Goal: Task Accomplishment & Management: Complete application form

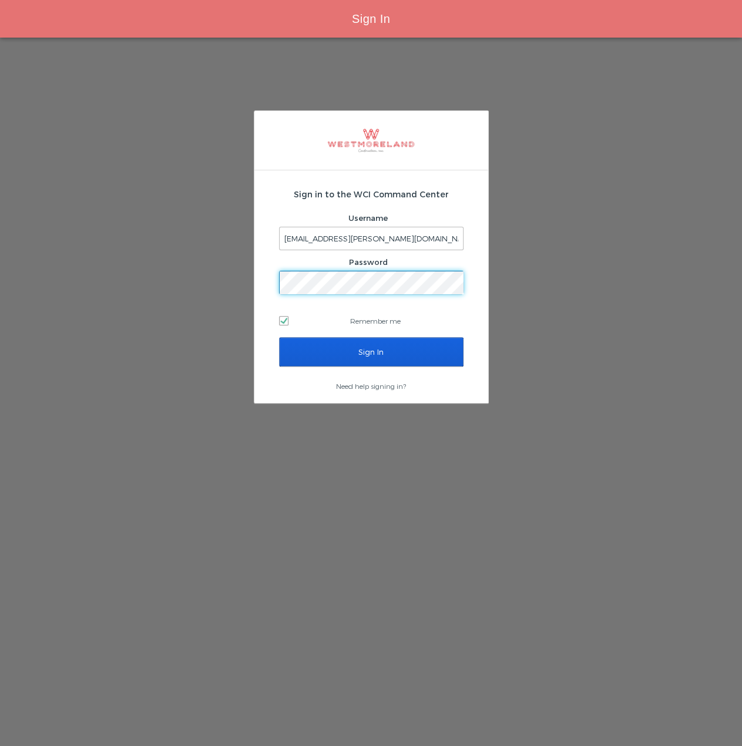
click at [279, 337] on input "Sign In" at bounding box center [371, 351] width 184 height 29
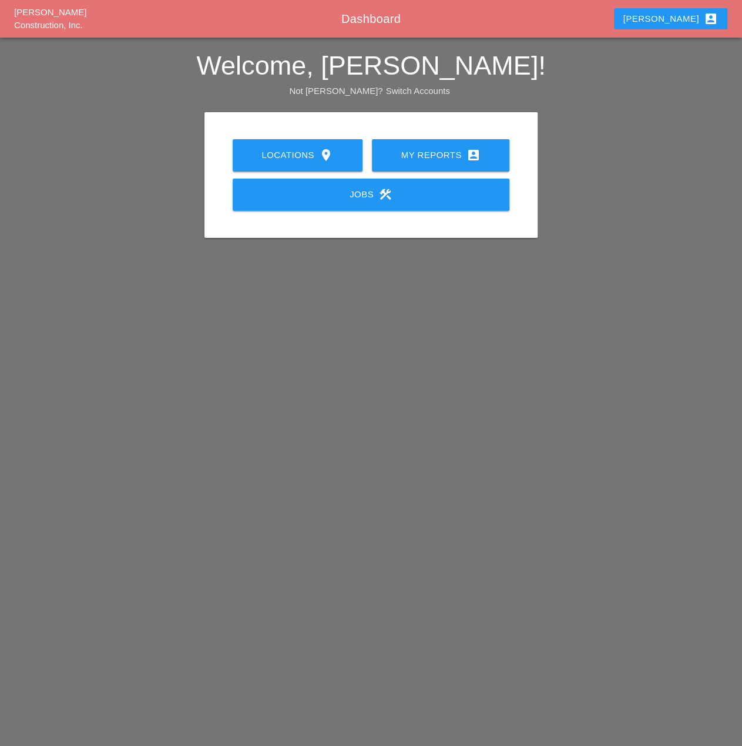
click at [469, 149] on icon "account_box" at bounding box center [473, 155] width 14 height 14
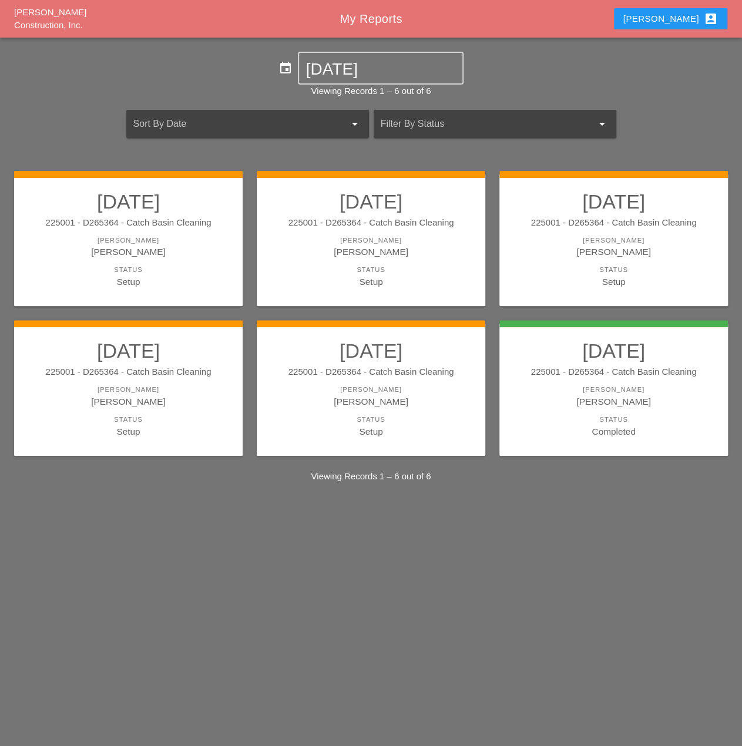
click at [432, 377] on div "225001 - D265364 - Catch Basin Cleaning" at bounding box center [370, 372] width 205 height 14
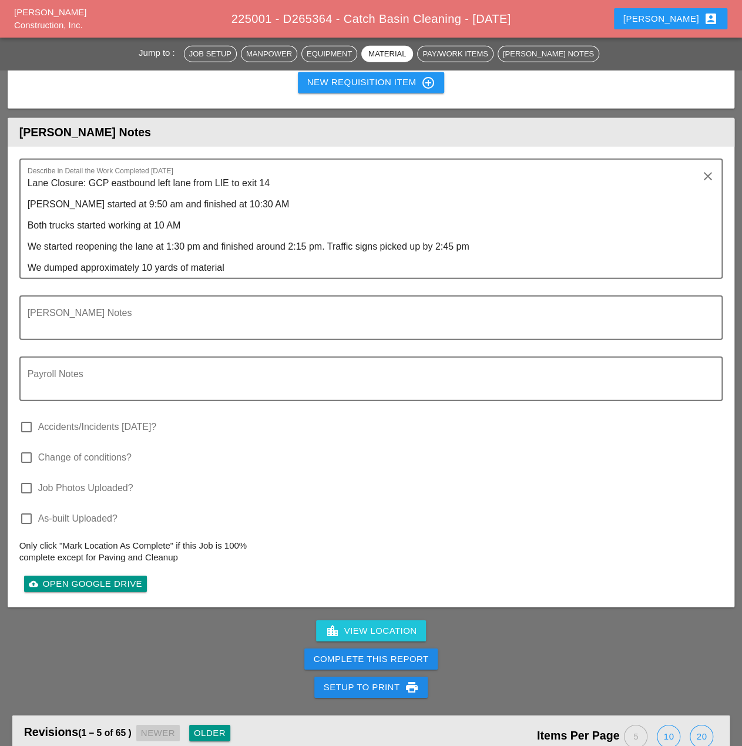
scroll to position [1469, 0]
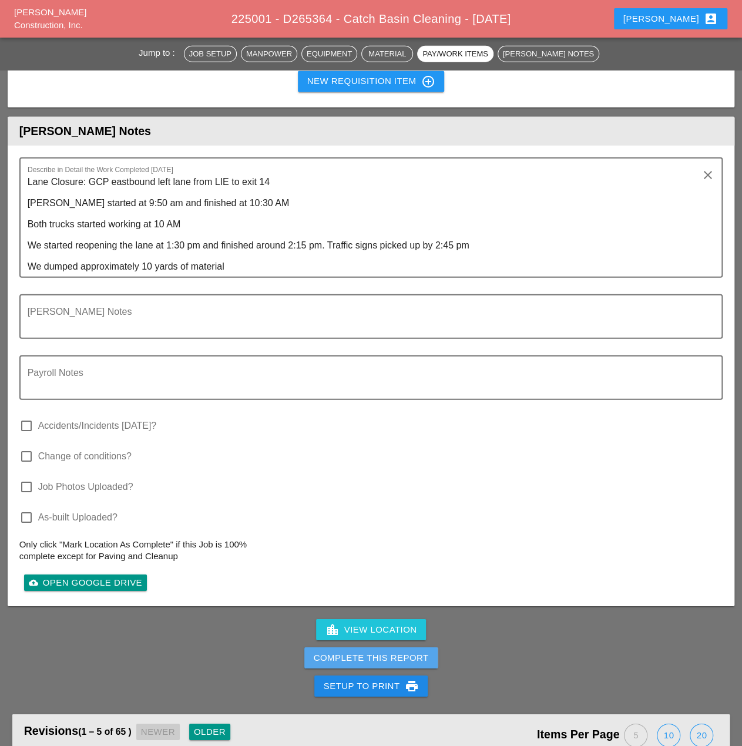
click at [389, 659] on div "Complete This Report" at bounding box center [371, 659] width 115 height 14
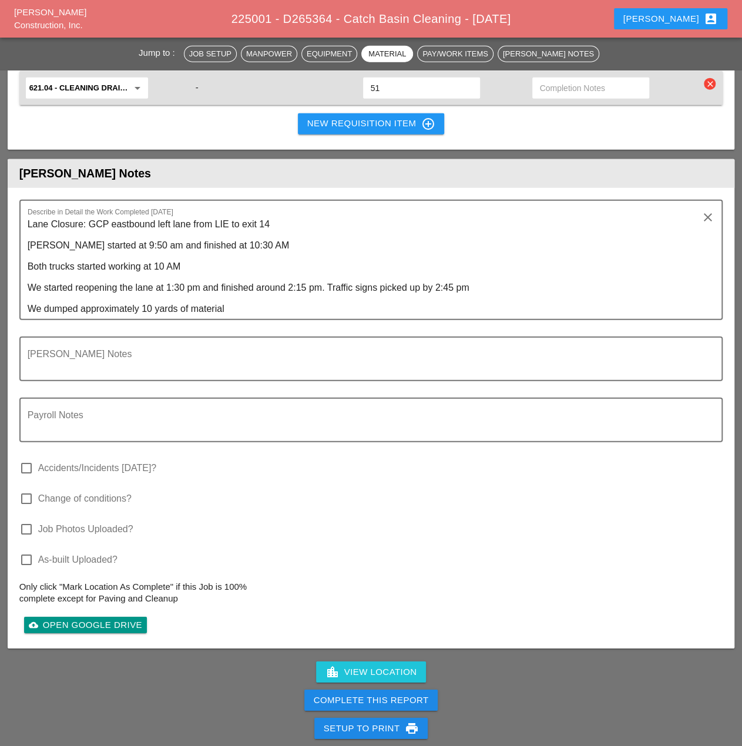
scroll to position [1586, 0]
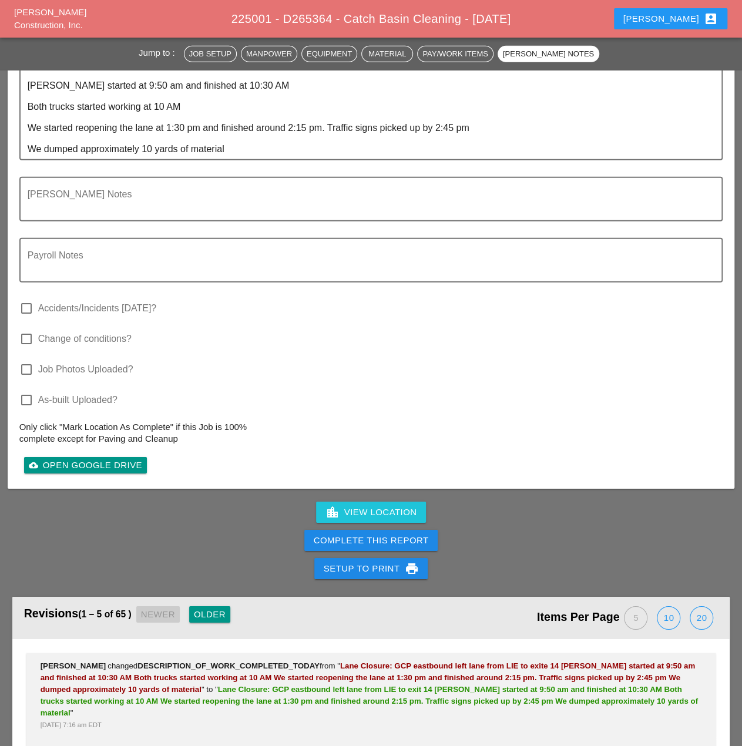
click at [398, 543] on div "Complete This Report" at bounding box center [371, 541] width 115 height 14
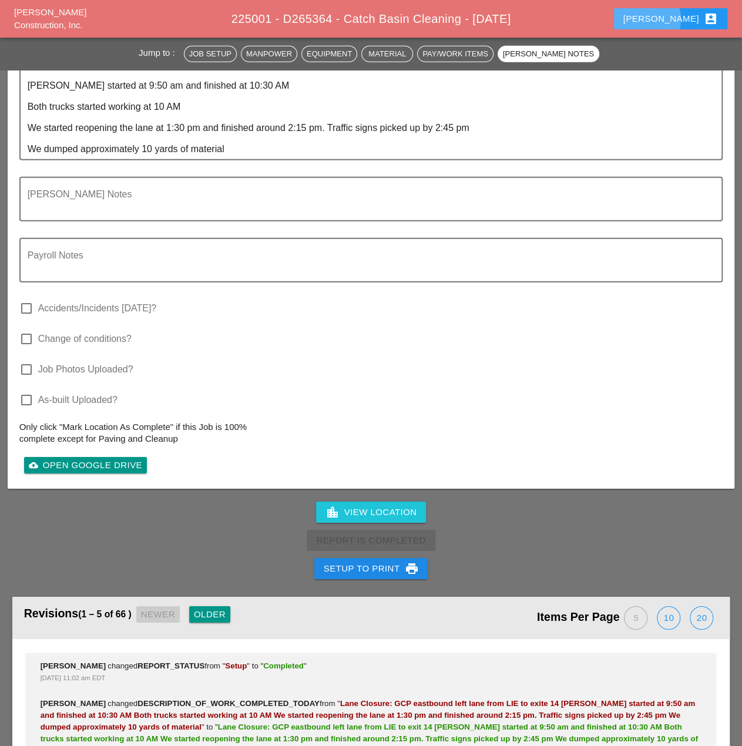
click at [714, 15] on button "[PERSON_NAME] account_box" at bounding box center [670, 18] width 113 height 21
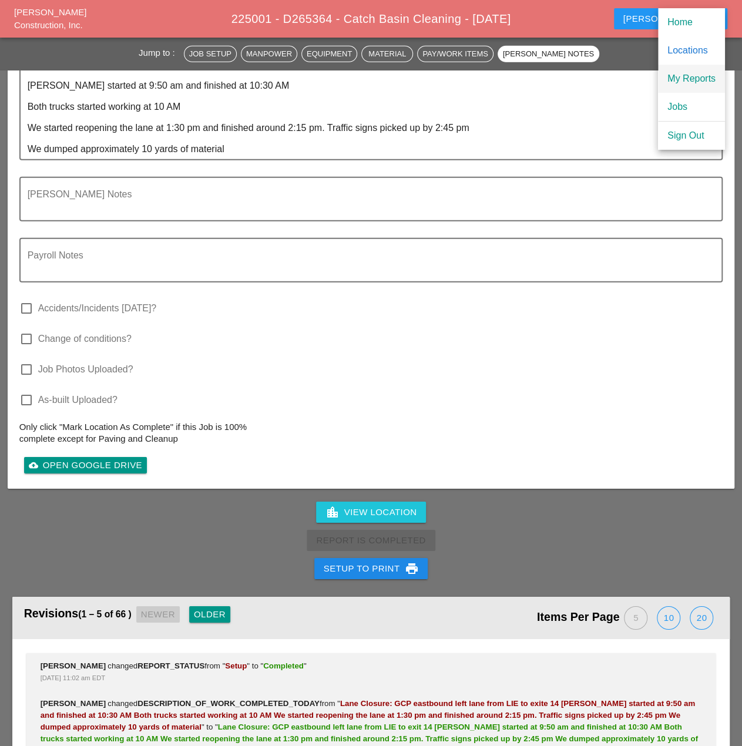
click at [699, 80] on div "My Reports" at bounding box center [691, 79] width 48 height 14
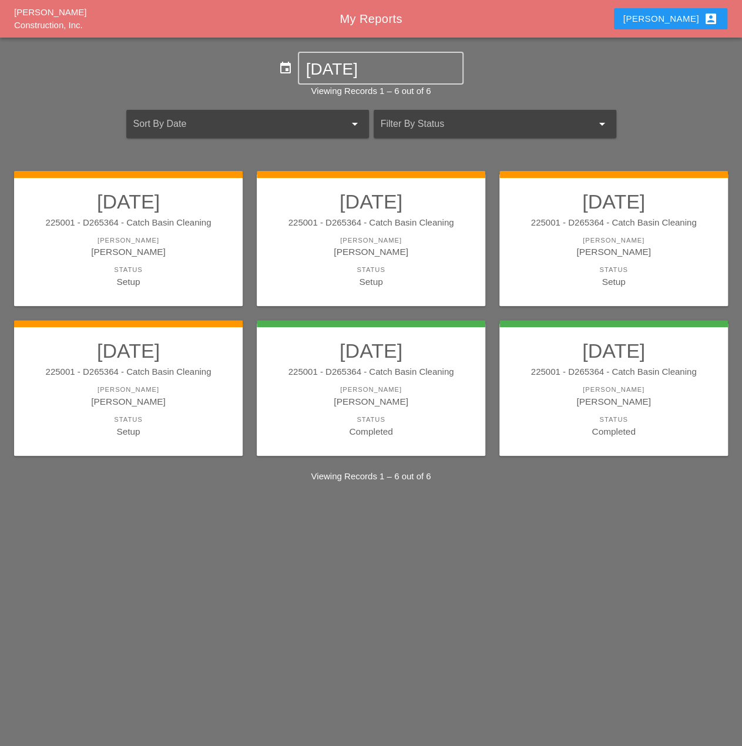
click at [149, 380] on link "08/13/2025 225001 - D265364 - Catch Basin Cleaning Foreman Miguel Fernandes Sta…" at bounding box center [128, 388] width 205 height 99
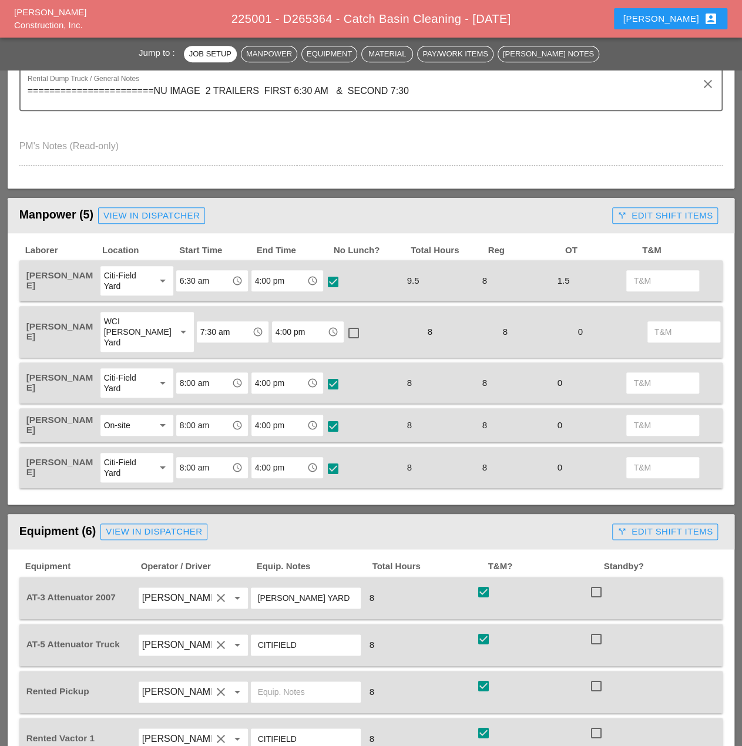
scroll to position [470, 0]
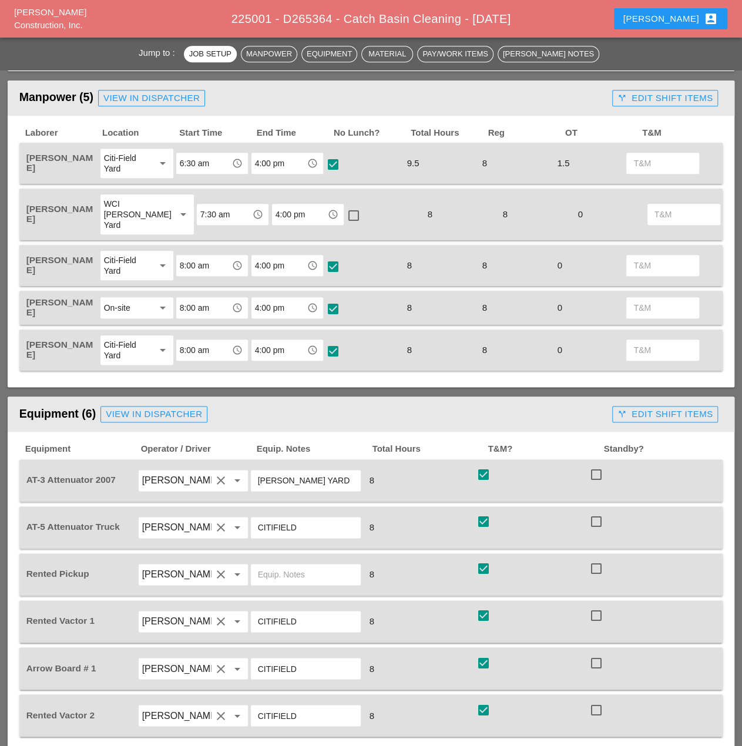
click at [344, 218] on div at bounding box center [354, 216] width 20 height 20
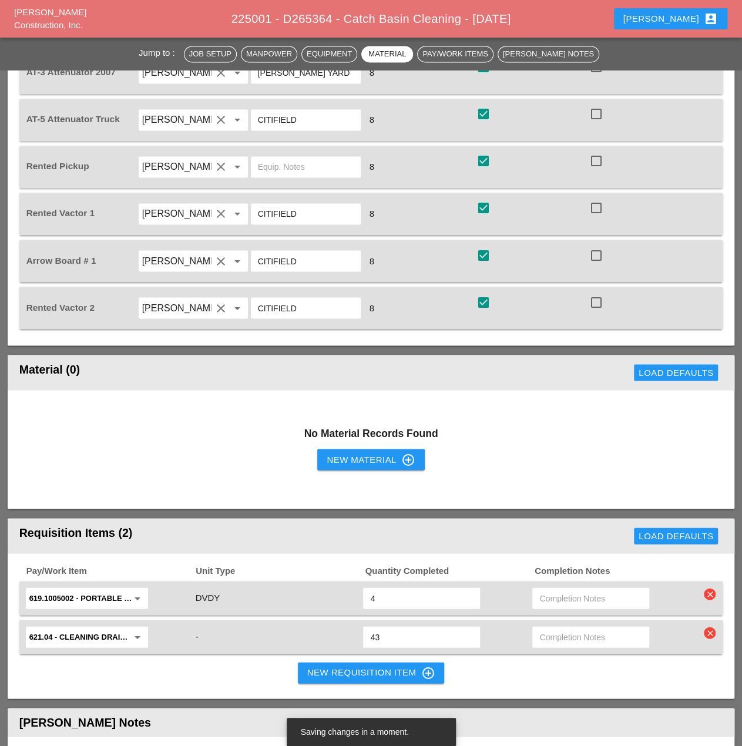
scroll to position [352, 0]
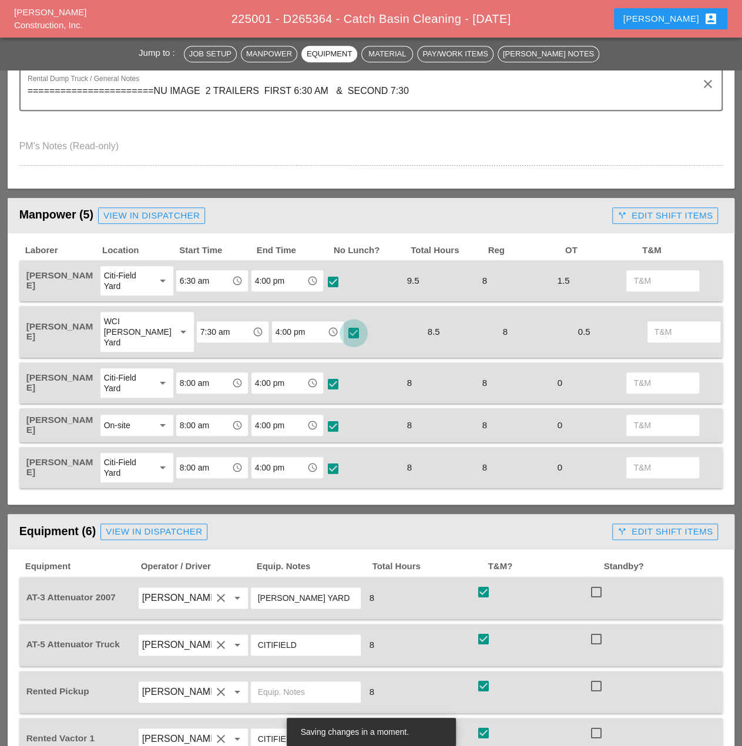
click at [344, 331] on div at bounding box center [354, 333] width 20 height 20
checkbox input "false"
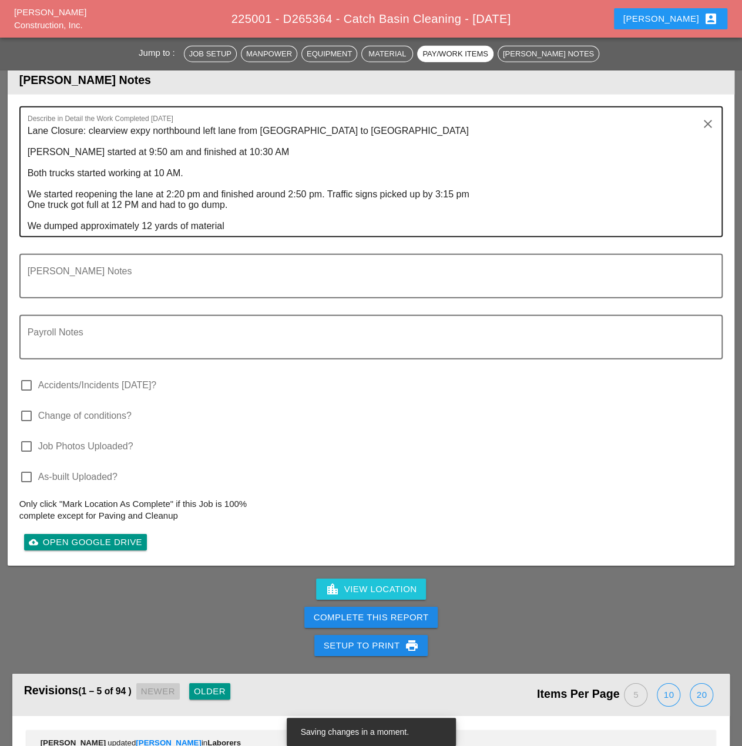
scroll to position [1527, 0]
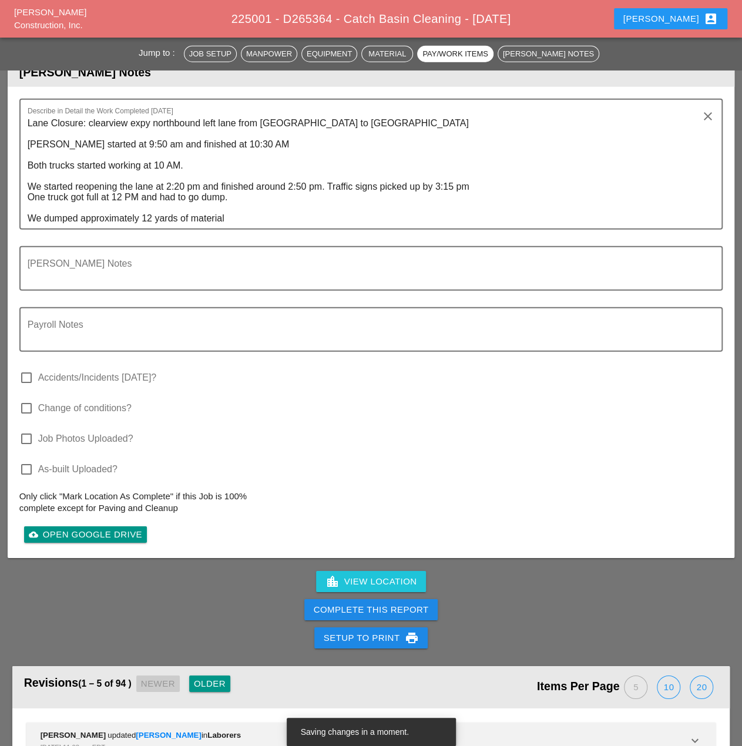
click at [405, 610] on div "Complete This Report" at bounding box center [371, 610] width 115 height 14
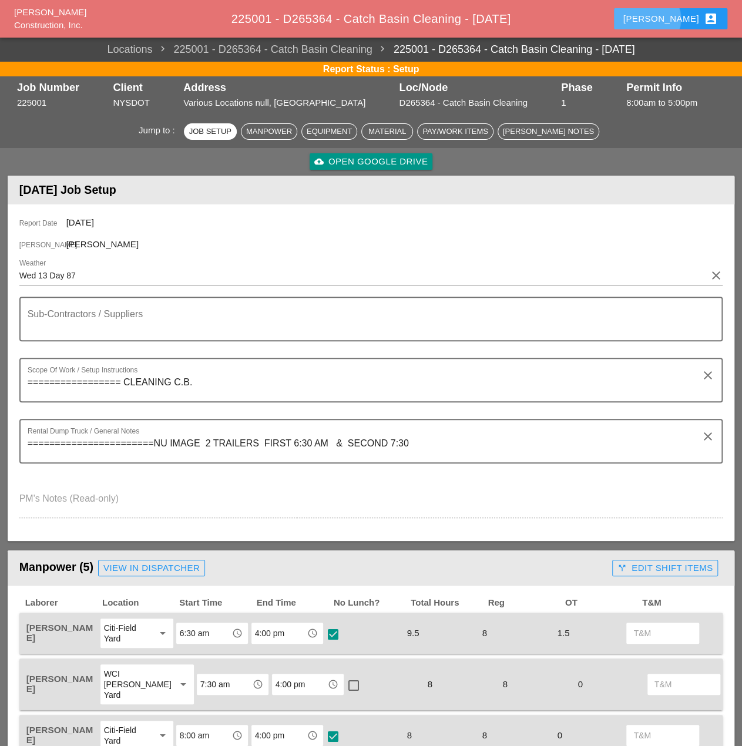
click at [682, 22] on div "[PERSON_NAME] account_box" at bounding box center [670, 19] width 95 height 14
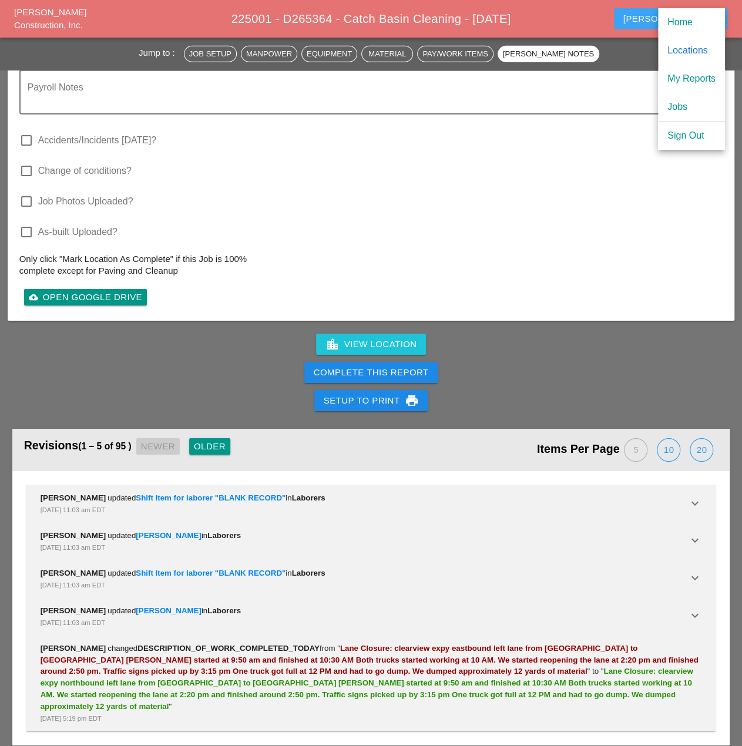
scroll to position [1766, 0]
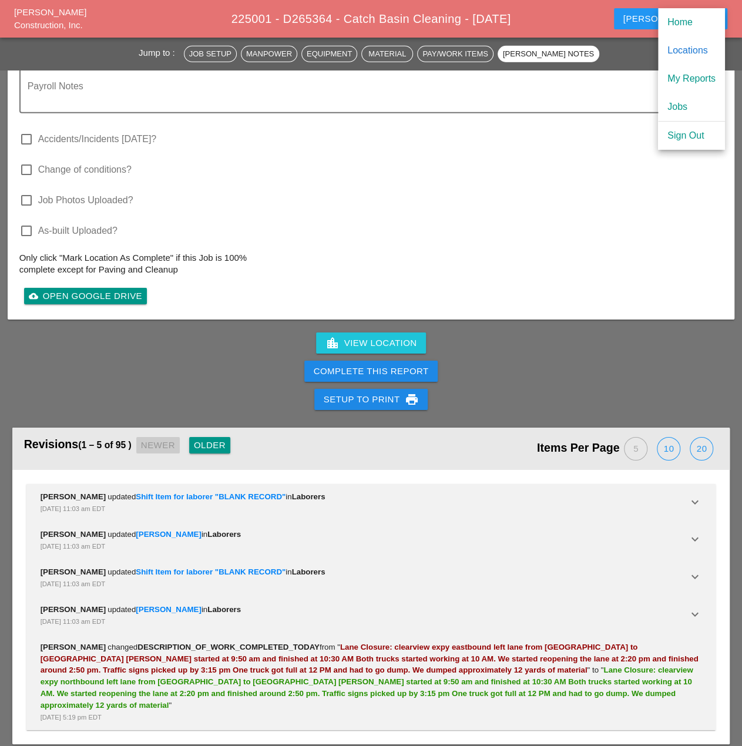
click at [401, 375] on div "Complete This Report" at bounding box center [371, 372] width 115 height 14
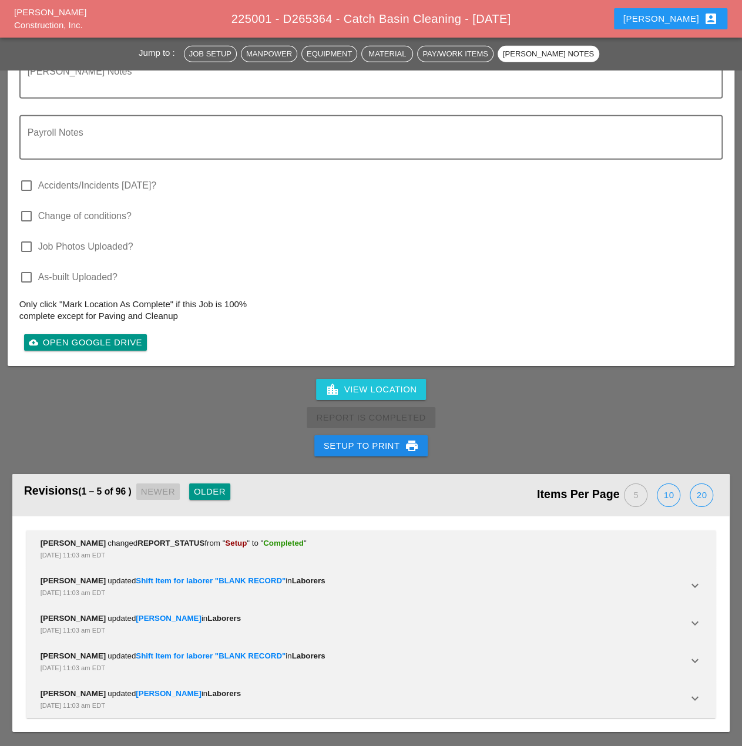
scroll to position [1719, 0]
click at [690, 19] on div "Miguel account_box" at bounding box center [670, 19] width 95 height 14
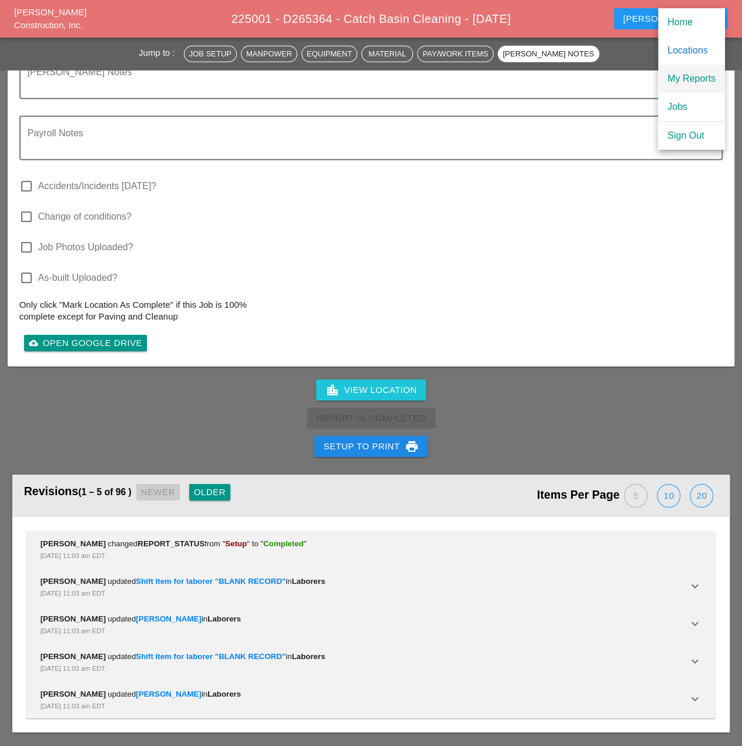
click at [687, 86] on link "My Reports" at bounding box center [691, 79] width 67 height 28
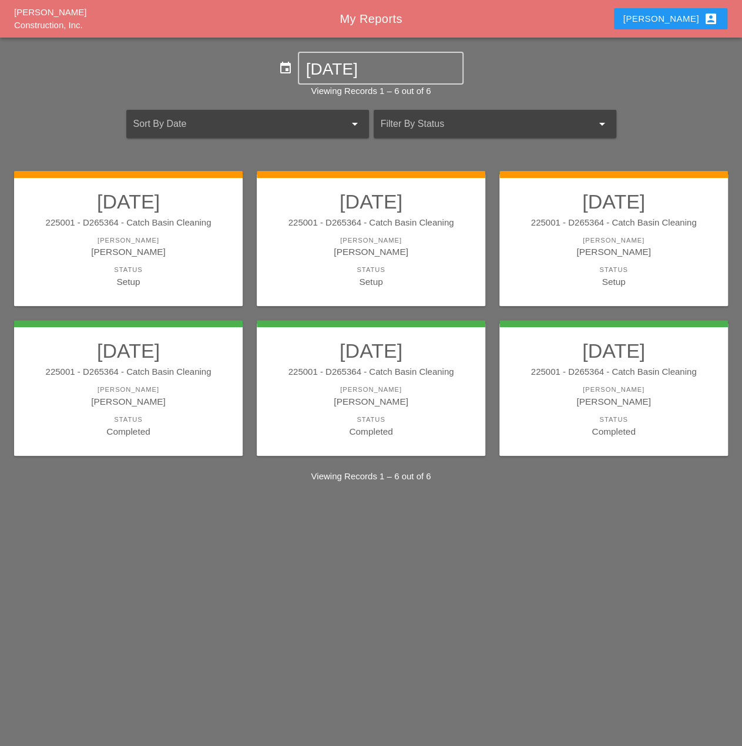
click at [612, 220] on div "225001 - D265364 - Catch Basin Cleaning" at bounding box center [613, 223] width 205 height 14
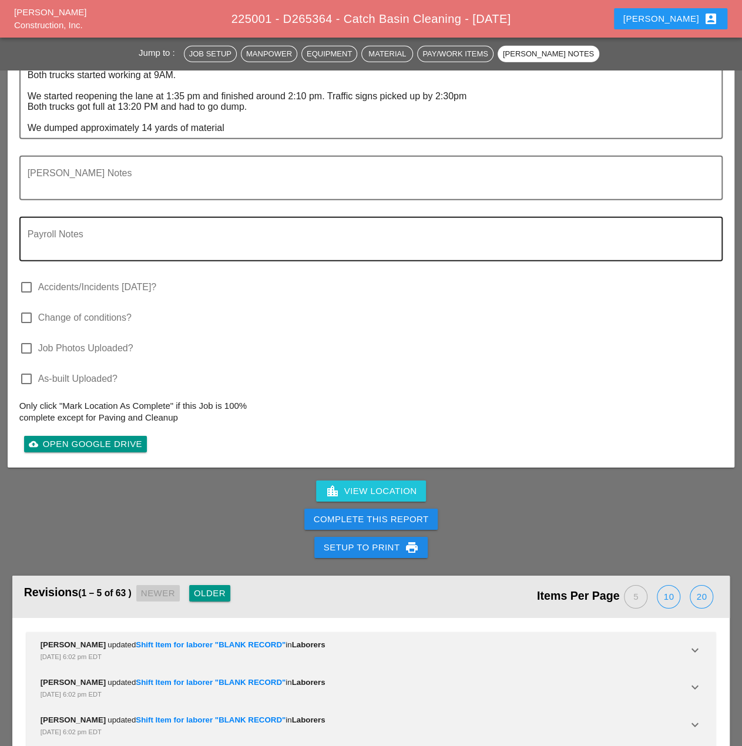
scroll to position [1704, 0]
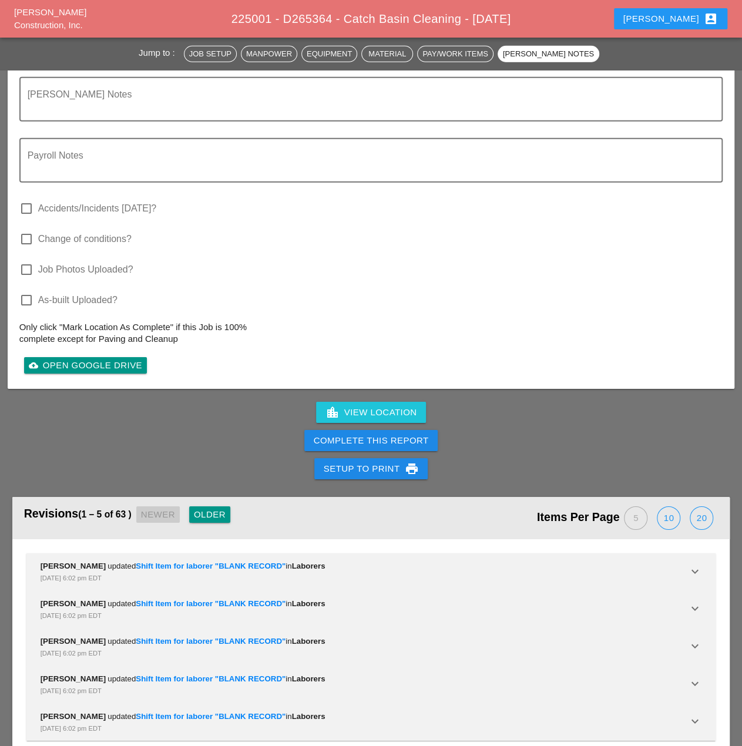
click at [408, 447] on button "Complete This Report" at bounding box center [371, 440] width 134 height 21
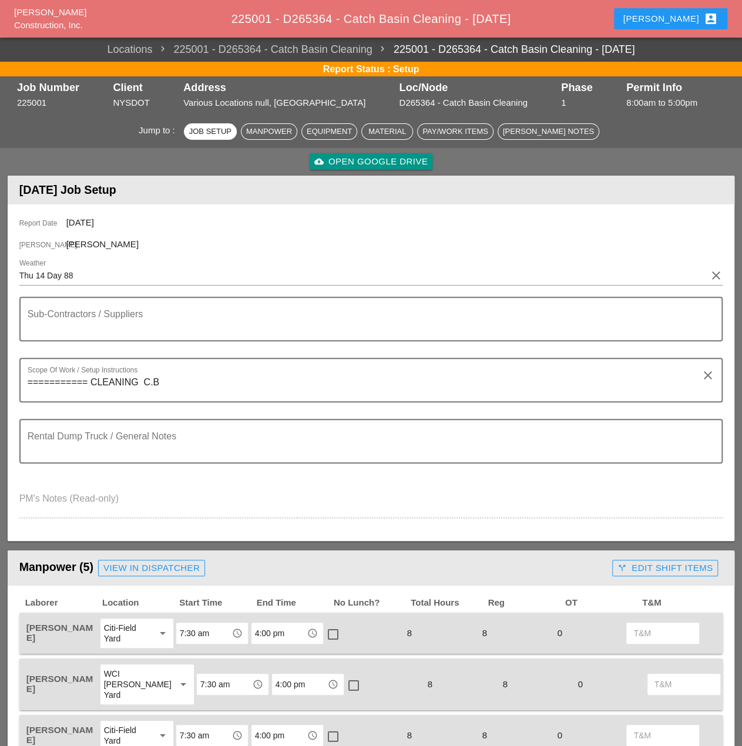
click at [689, 22] on div "Miguel account_box" at bounding box center [670, 19] width 95 height 14
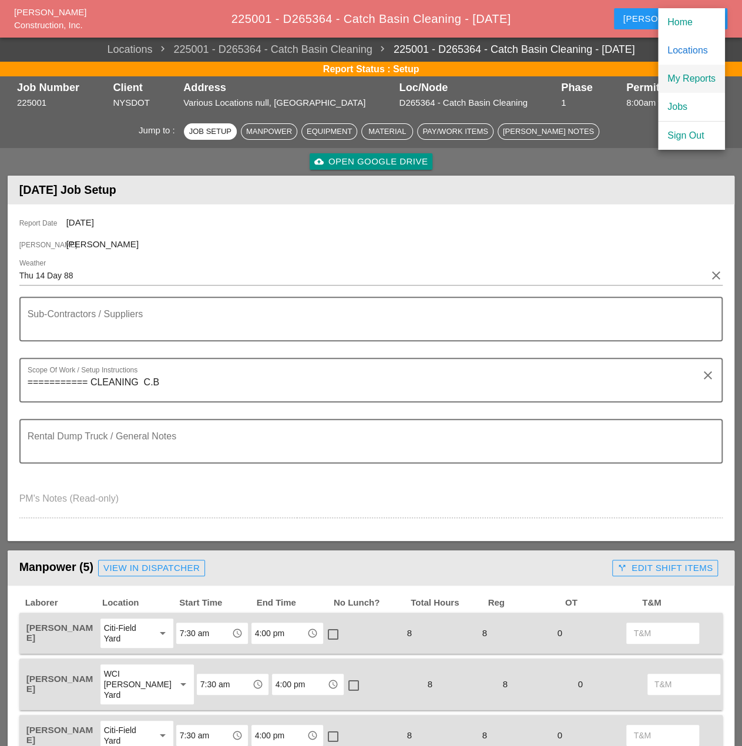
click at [689, 83] on div "My Reports" at bounding box center [691, 79] width 48 height 14
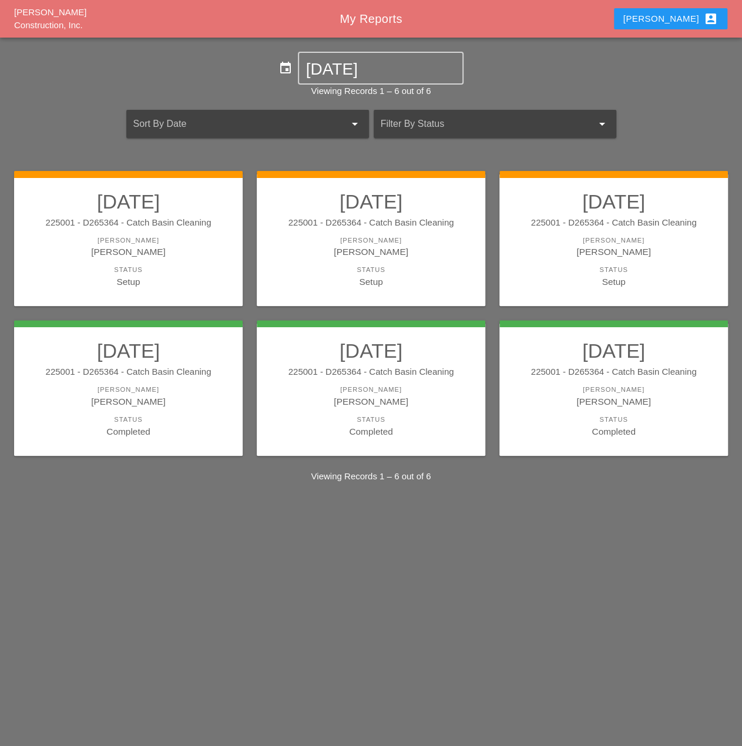
click at [587, 219] on div "225001 - D265364 - Catch Basin Cleaning" at bounding box center [613, 223] width 205 height 14
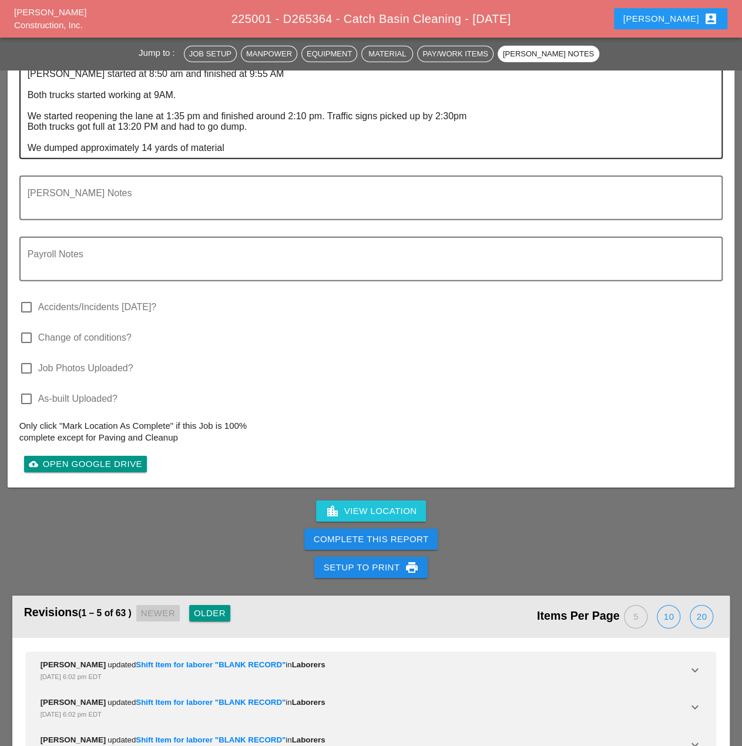
scroll to position [1726, 0]
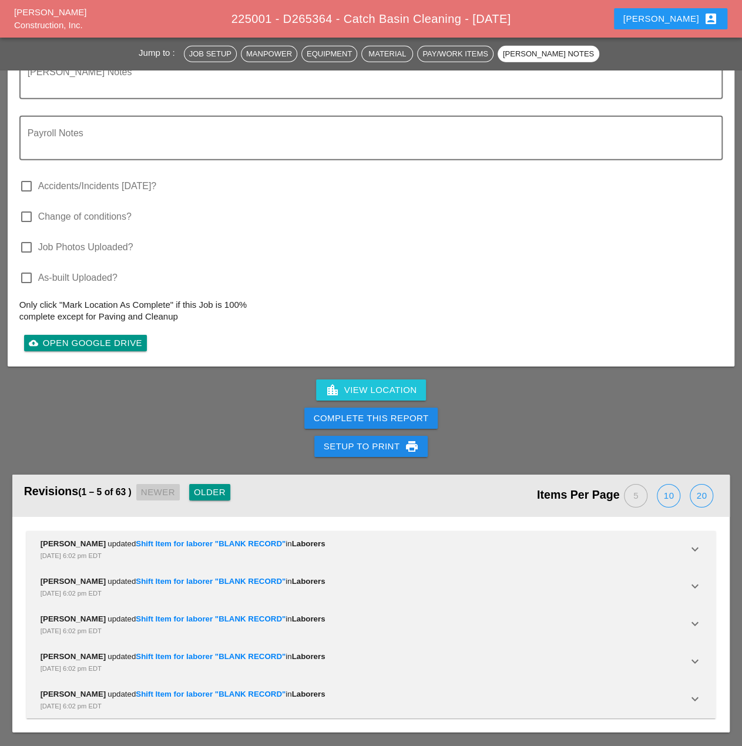
click at [392, 412] on div "Complete This Report" at bounding box center [371, 419] width 115 height 14
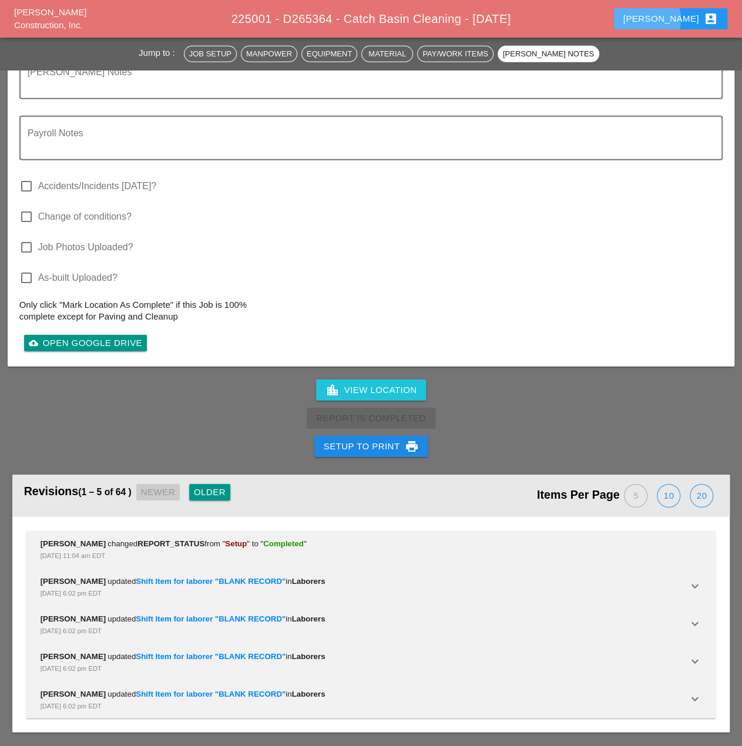
click at [688, 17] on div "[PERSON_NAME] account_box" at bounding box center [670, 19] width 95 height 14
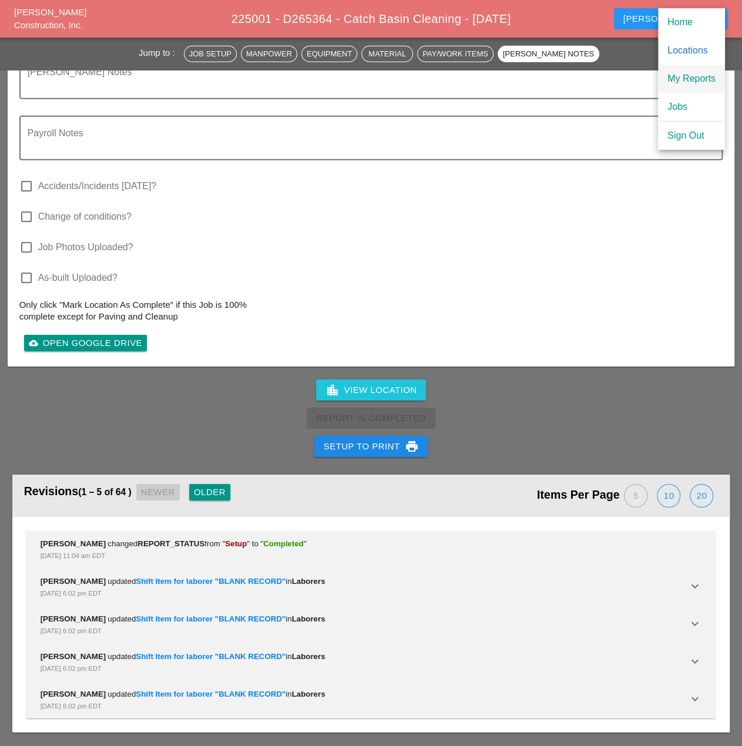
click at [687, 78] on div "My Reports" at bounding box center [691, 79] width 48 height 14
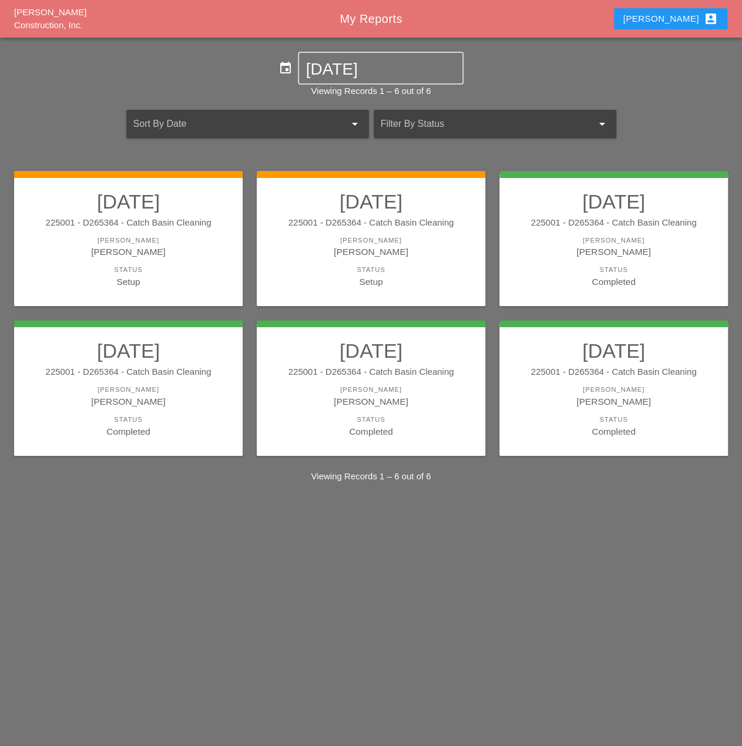
click at [588, 427] on div "Completed" at bounding box center [613, 432] width 205 height 14
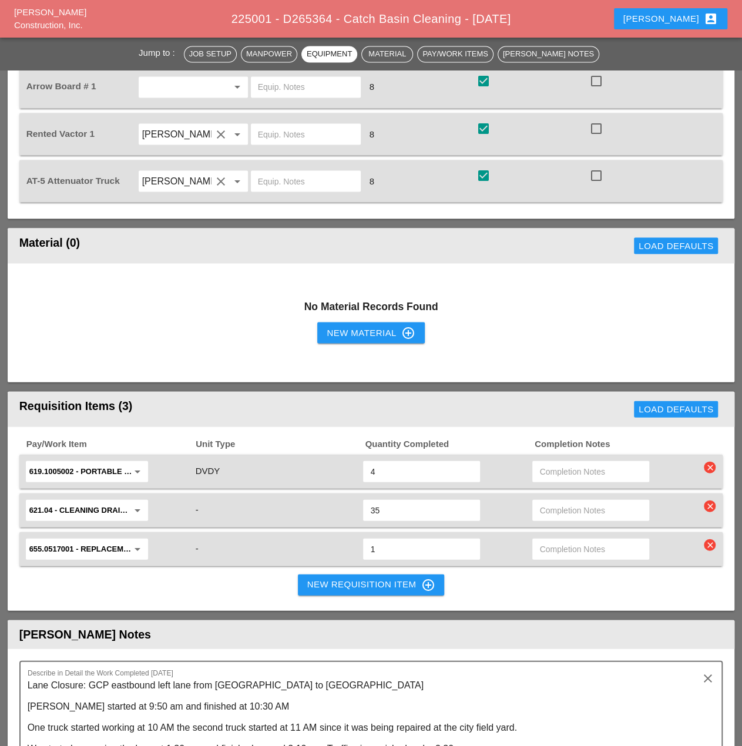
scroll to position [1116, 0]
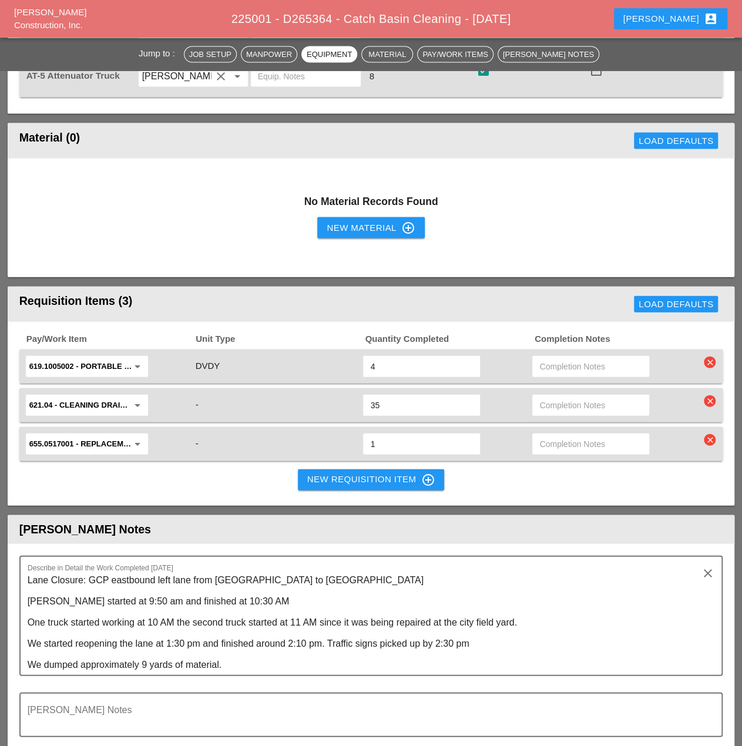
click at [704, 23] on icon "account_box" at bounding box center [711, 19] width 14 height 14
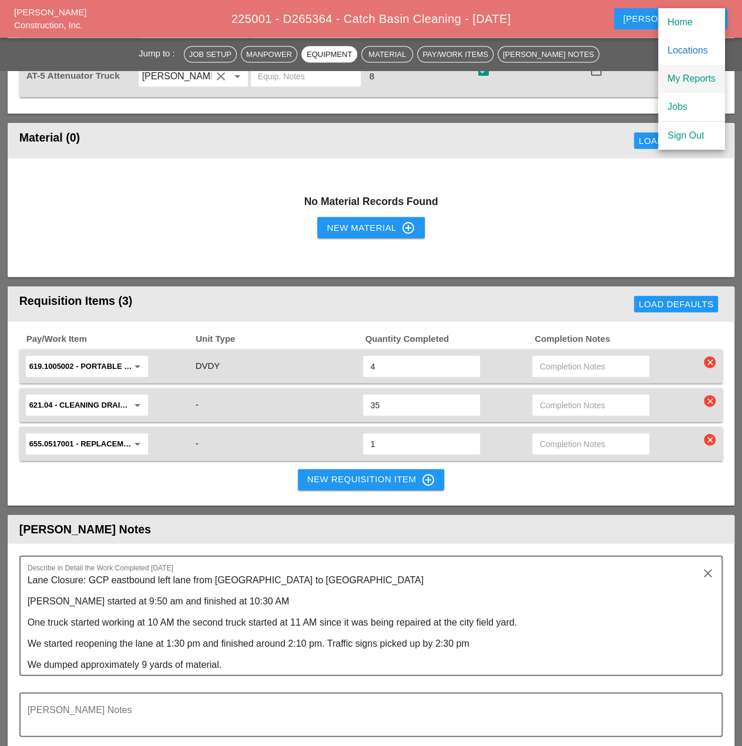
click at [696, 67] on link "My Reports" at bounding box center [691, 79] width 67 height 28
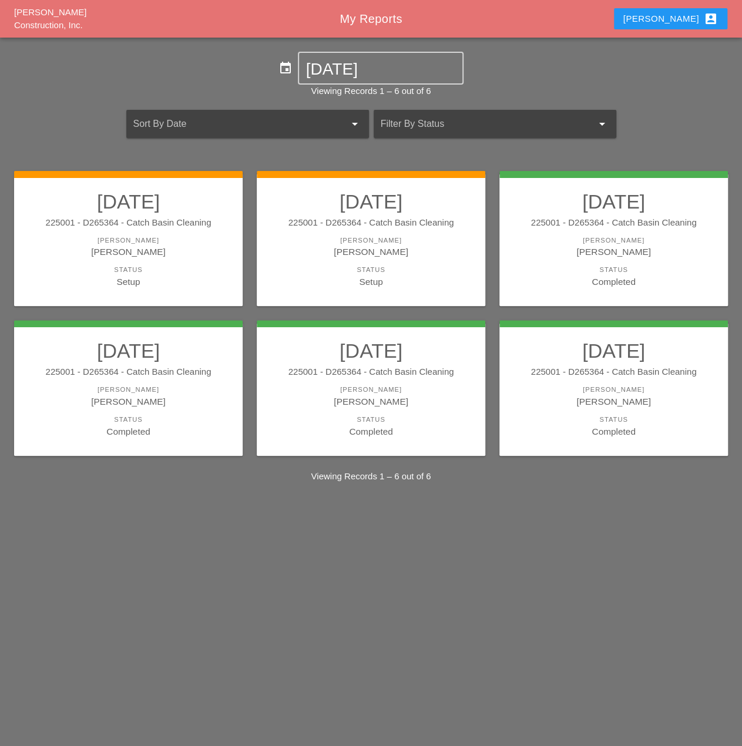
click at [334, 257] on div "[PERSON_NAME]" at bounding box center [370, 252] width 205 height 14
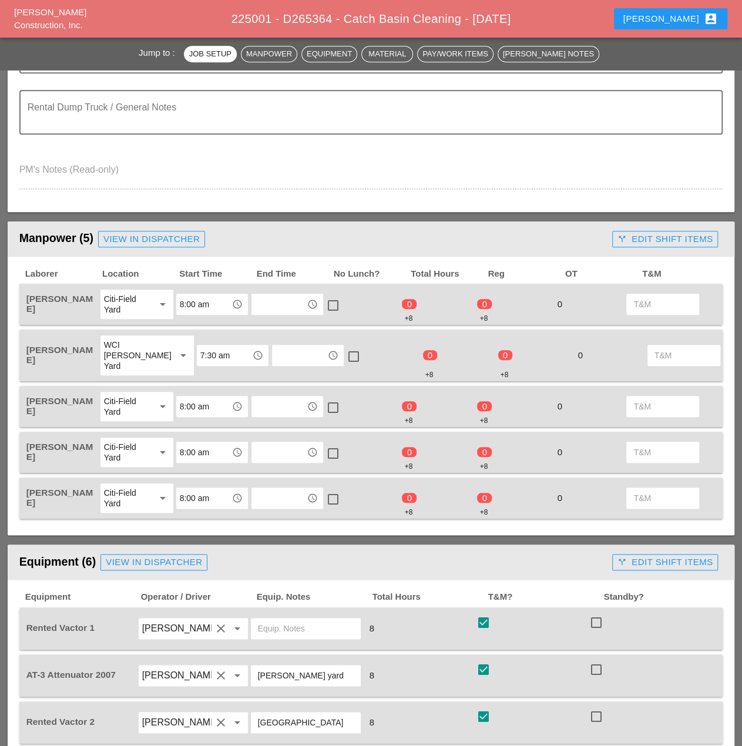
scroll to position [352, 0]
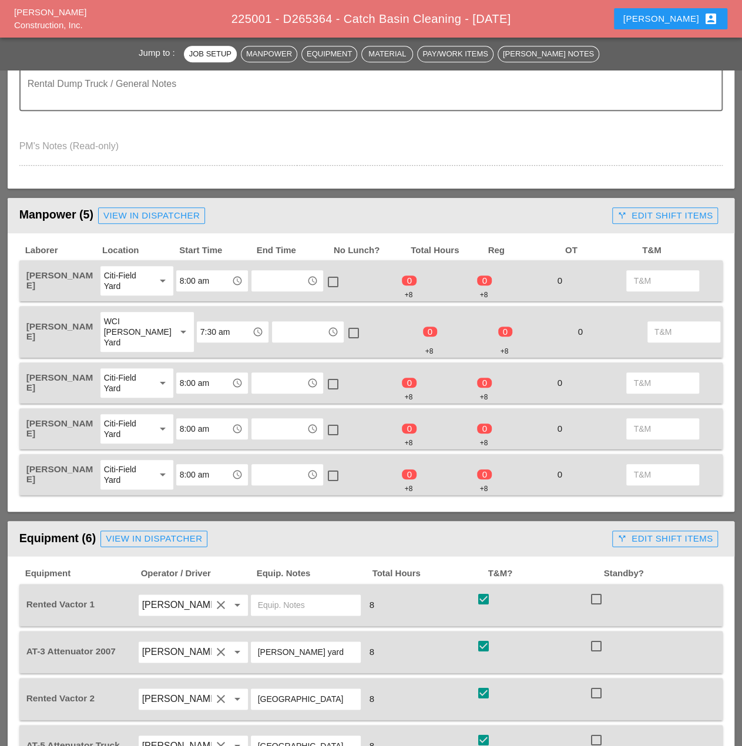
click at [276, 281] on input "text" at bounding box center [279, 280] width 48 height 19
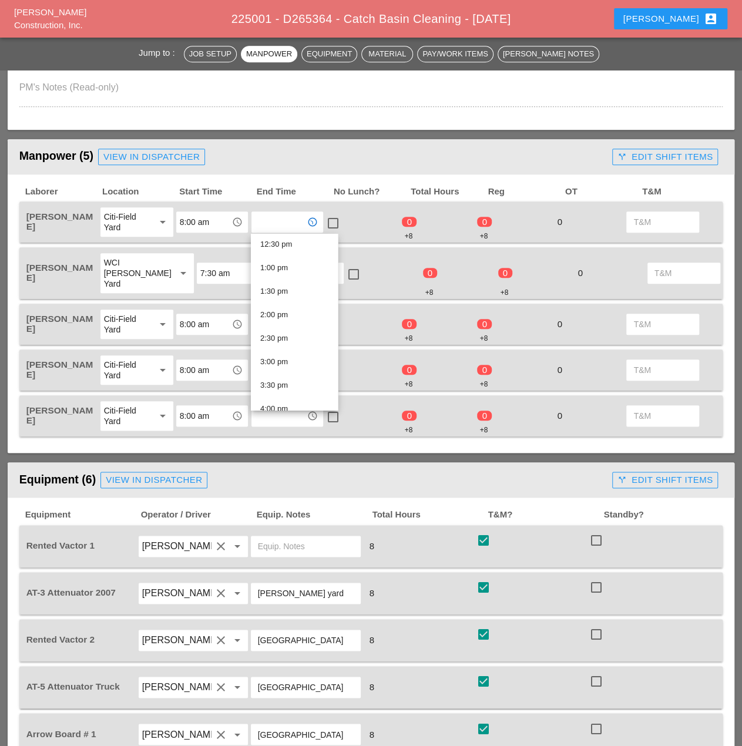
scroll to position [764, 0]
click at [296, 234] on div "4:00 pm" at bounding box center [294, 236] width 68 height 14
type input "4:00 pm"
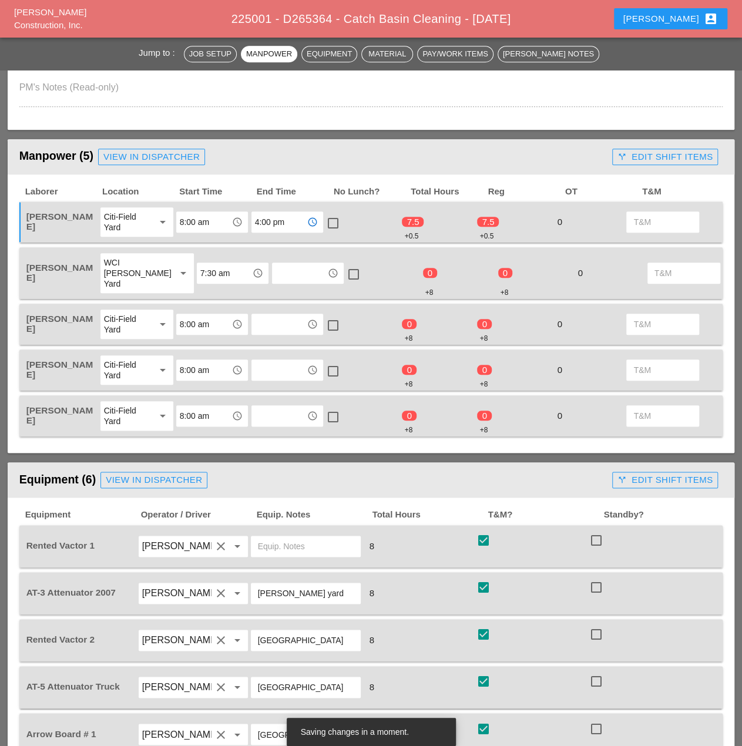
click at [332, 223] on div at bounding box center [333, 223] width 20 height 20
checkbox input "true"
click at [276, 271] on input "text" at bounding box center [300, 273] width 48 height 19
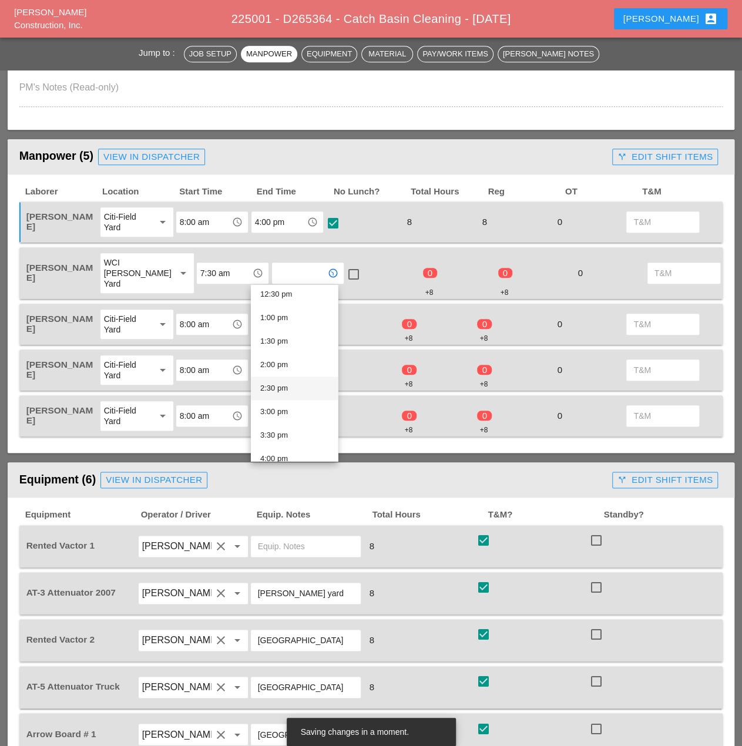
scroll to position [651, 0]
click at [287, 402] on div "4:00 pm" at bounding box center [294, 400] width 68 height 14
type input "4:00 pm"
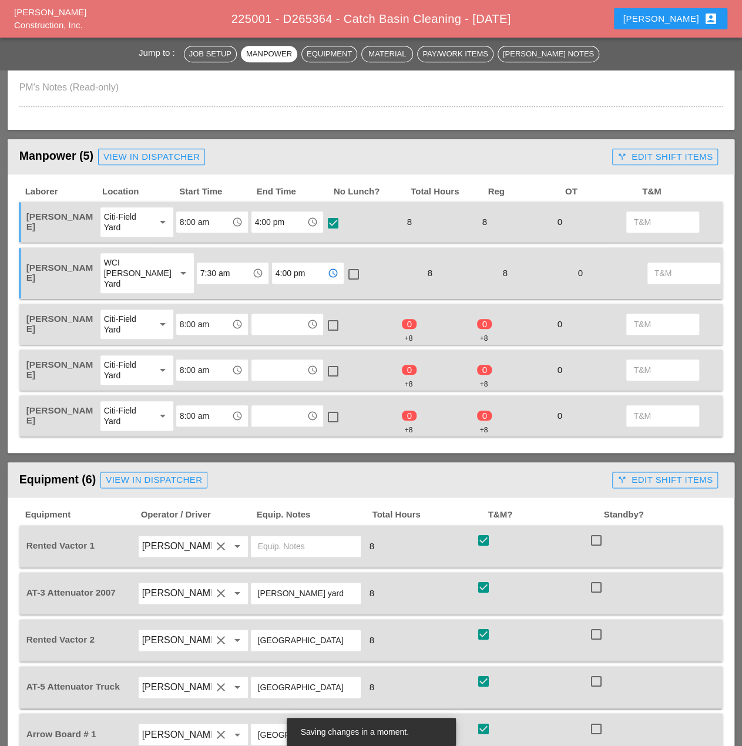
click at [344, 274] on div at bounding box center [354, 274] width 20 height 20
checkbox input "true"
click at [281, 331] on input "text" at bounding box center [279, 324] width 48 height 19
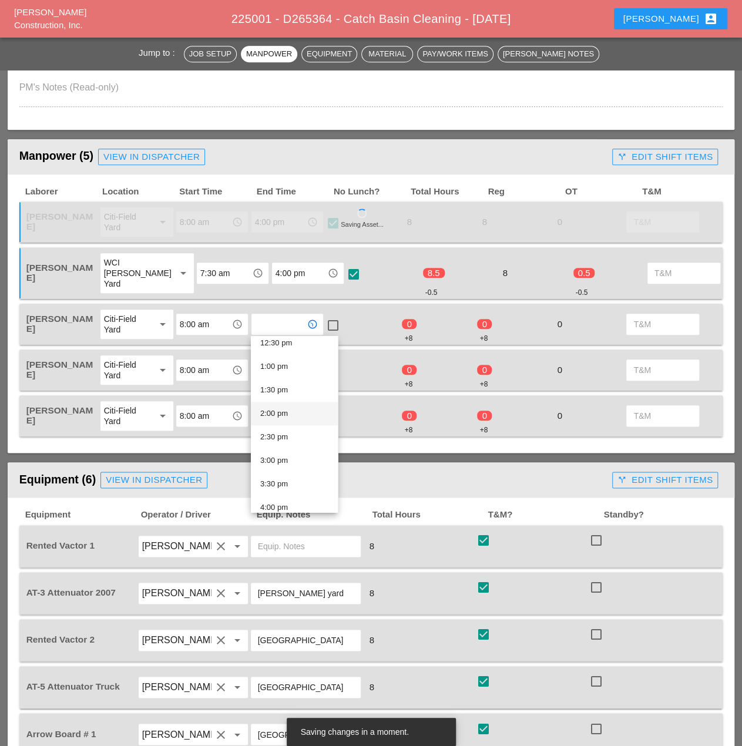
scroll to position [710, 0]
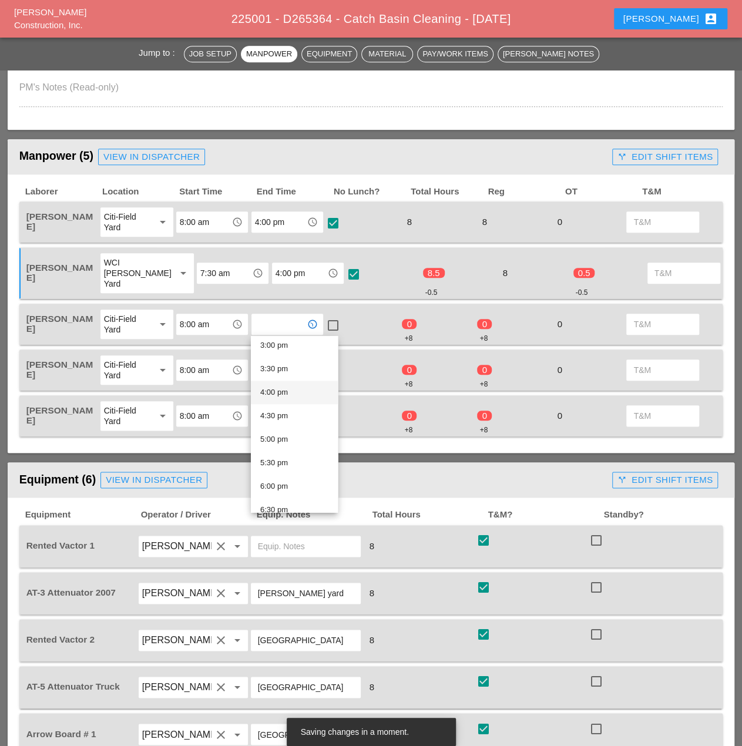
click at [307, 392] on div "4:00 pm" at bounding box center [294, 392] width 68 height 14
type input "4:00 pm"
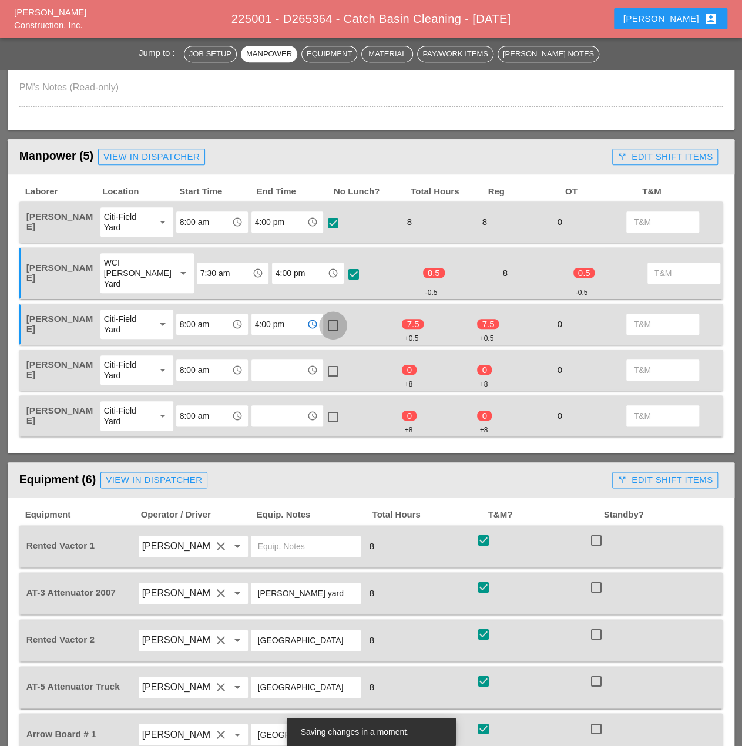
click at [334, 322] on div at bounding box center [333, 325] width 20 height 20
checkbox input "true"
click at [288, 371] on input "text" at bounding box center [279, 370] width 48 height 19
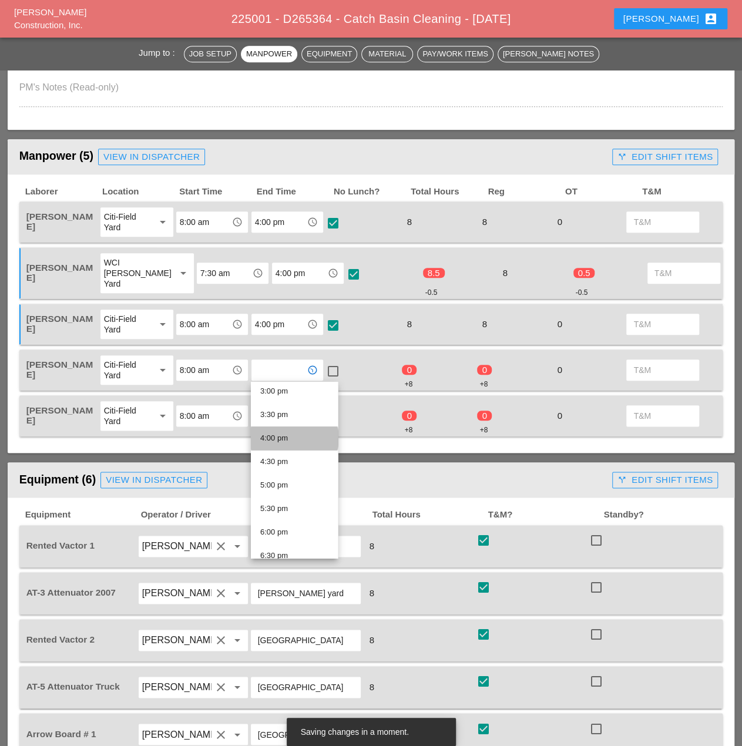
click at [304, 433] on div "4:00 pm" at bounding box center [294, 438] width 68 height 14
type input "4:00 pm"
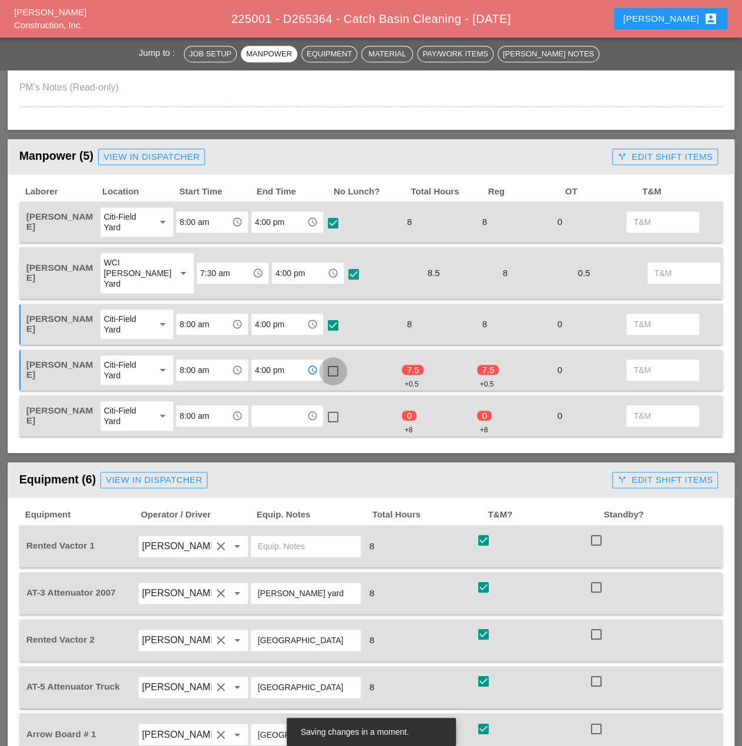
click at [334, 371] on div at bounding box center [333, 371] width 20 height 20
checkbox input "true"
click at [270, 423] on input "text" at bounding box center [279, 416] width 48 height 19
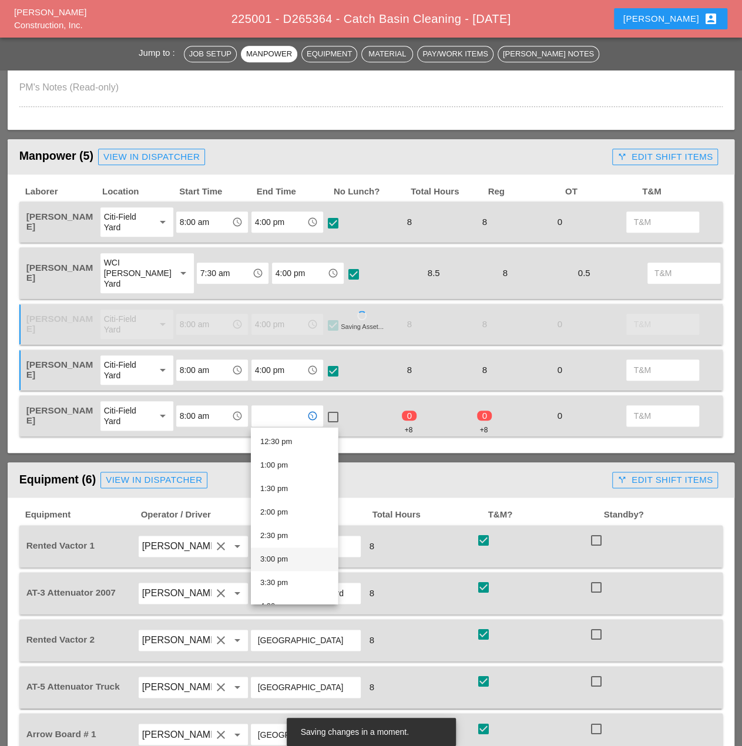
scroll to position [646, 0]
click at [294, 548] on div "4:00 pm" at bounding box center [294, 547] width 68 height 14
type input "4:00 pm"
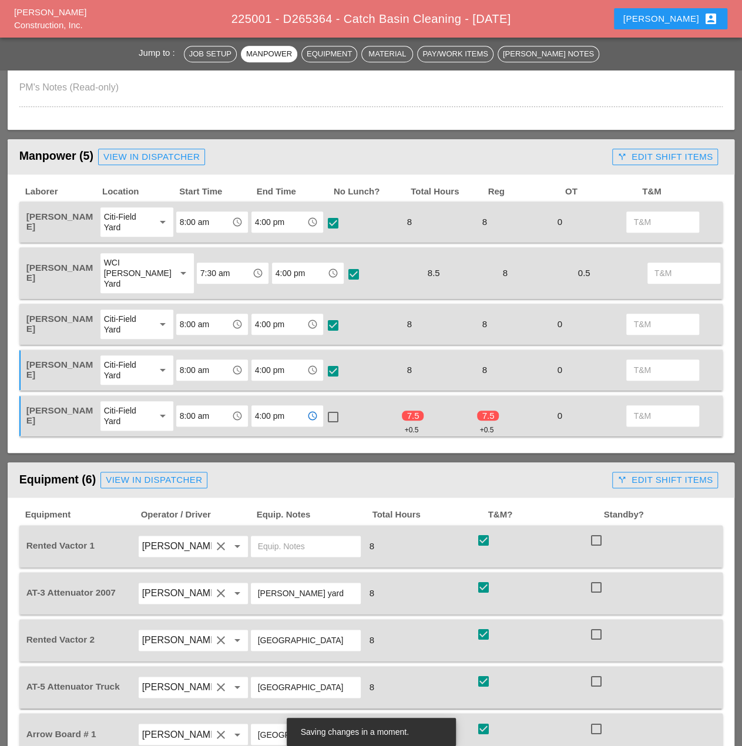
click at [325, 418] on div at bounding box center [333, 417] width 20 height 20
checkbox input "true"
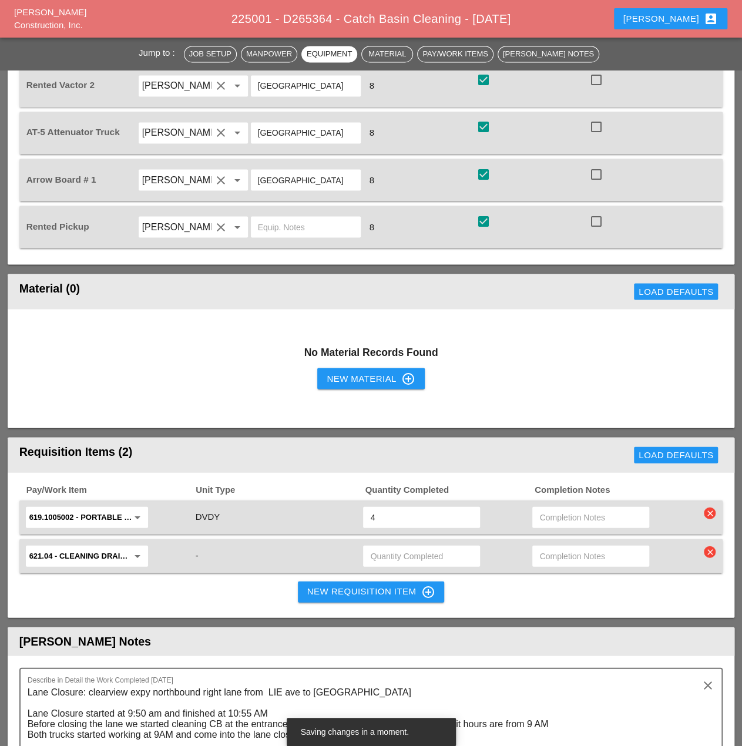
scroll to position [999, 0]
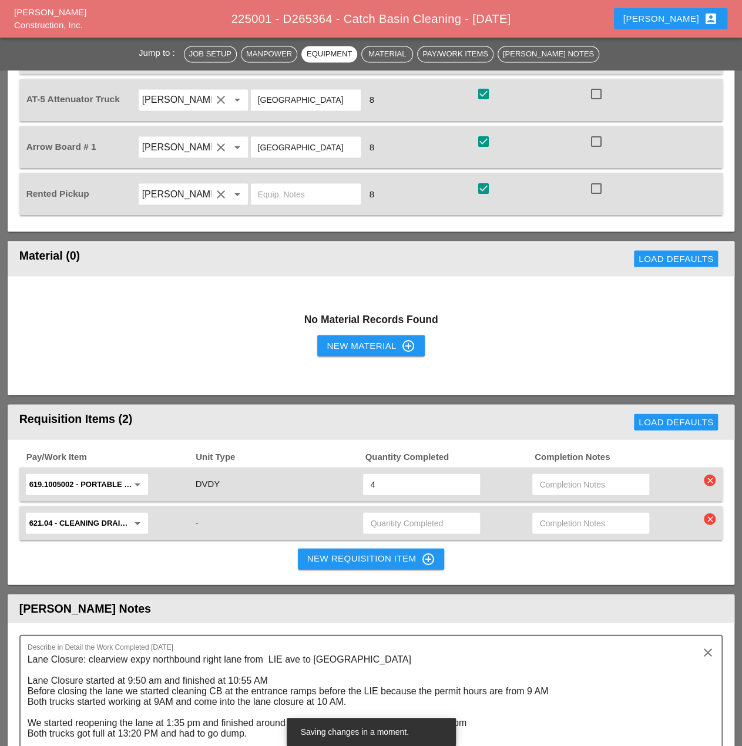
click at [404, 519] on input "text" at bounding box center [421, 522] width 103 height 19
type input "44"
click at [518, 563] on div "Pay/Work Item Unit Type Quantity Completed Completion Notes 619.1005002 - Porta…" at bounding box center [371, 511] width 727 height 145
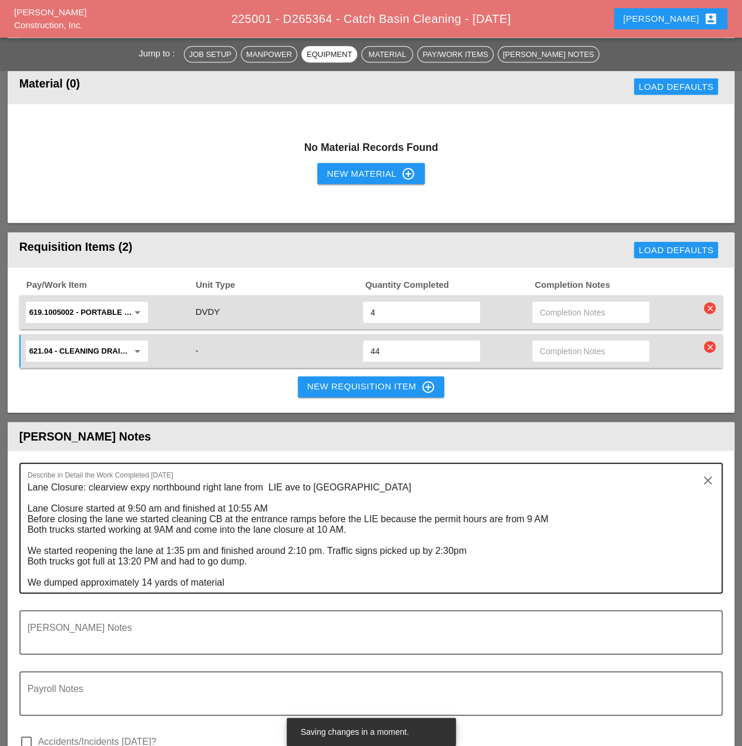
scroll to position [1175, 0]
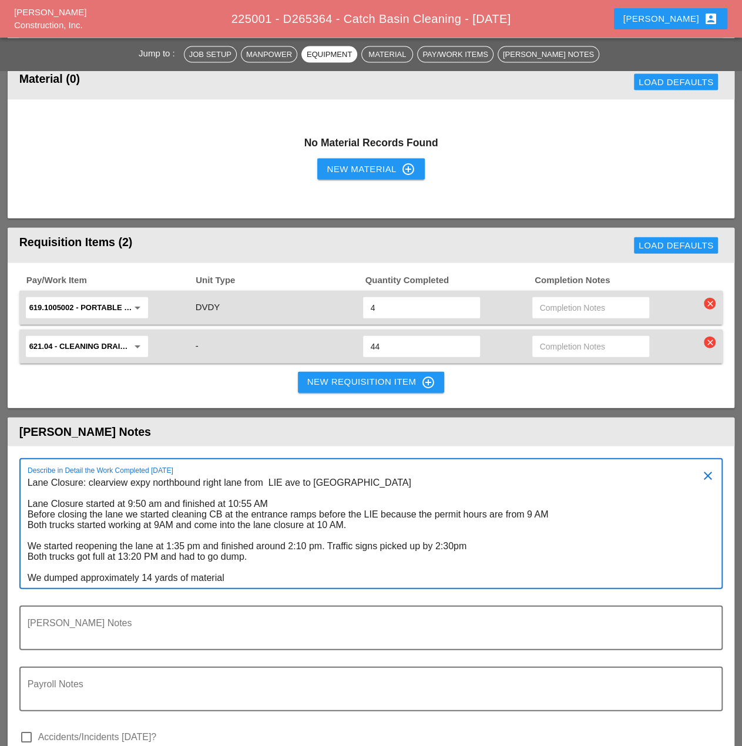
drag, startPoint x: 175, startPoint y: 546, endPoint x: 183, endPoint y: 545, distance: 8.2
click at [183, 545] on textarea "Lane Closure: clearview expy northbound right lane from LIE ave to [GEOGRAPHIC_…" at bounding box center [367, 531] width 678 height 115
drag, startPoint x: 299, startPoint y: 543, endPoint x: 306, endPoint y: 545, distance: 7.1
click at [306, 545] on textarea "Lane Closure: clearview expy northbound right lane from LIE ave to 42nd ave Lan…" at bounding box center [367, 531] width 678 height 115
click at [267, 564] on textarea "Lane Closure: clearview expy northbound right lane from LIE ave to [GEOGRAPHIC_…" at bounding box center [367, 531] width 678 height 115
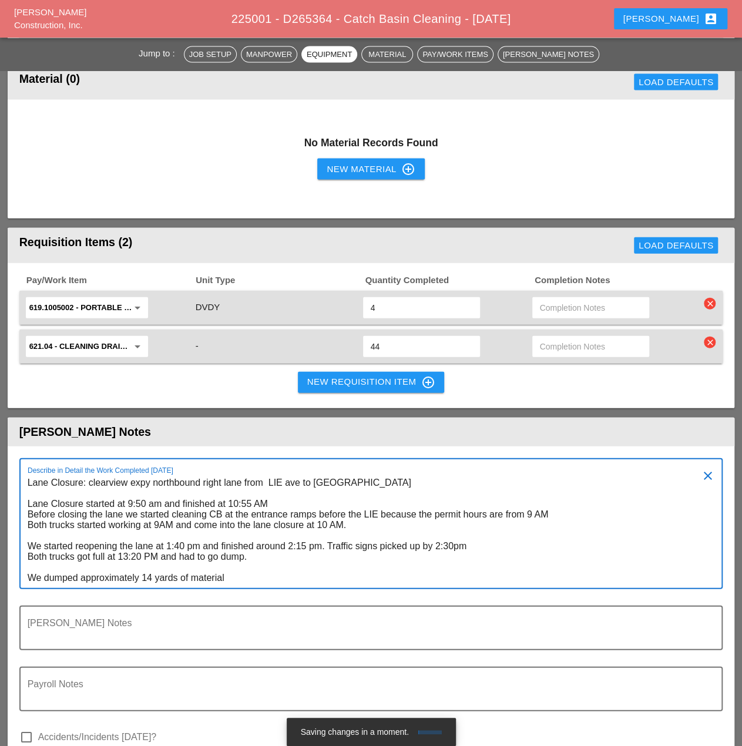
drag, startPoint x: 133, startPoint y: 557, endPoint x: 140, endPoint y: 557, distance: 7.0
click at [140, 557] on textarea "Lane Closure: clearview expy northbound right lane from LIE ave to [GEOGRAPHIC_…" at bounding box center [367, 531] width 678 height 115
drag, startPoint x: 261, startPoint y: 560, endPoint x: 23, endPoint y: 561, distance: 237.3
click at [23, 561] on div "Describe in Detail the Work Completed Today Lane Closure: clearview expy northb…" at bounding box center [371, 523] width 704 height 131
click at [408, 559] on textarea "Lane Closure: clearview expy northbound right lane from LIE ave to 42nd ave Lan…" at bounding box center [367, 531] width 678 height 115
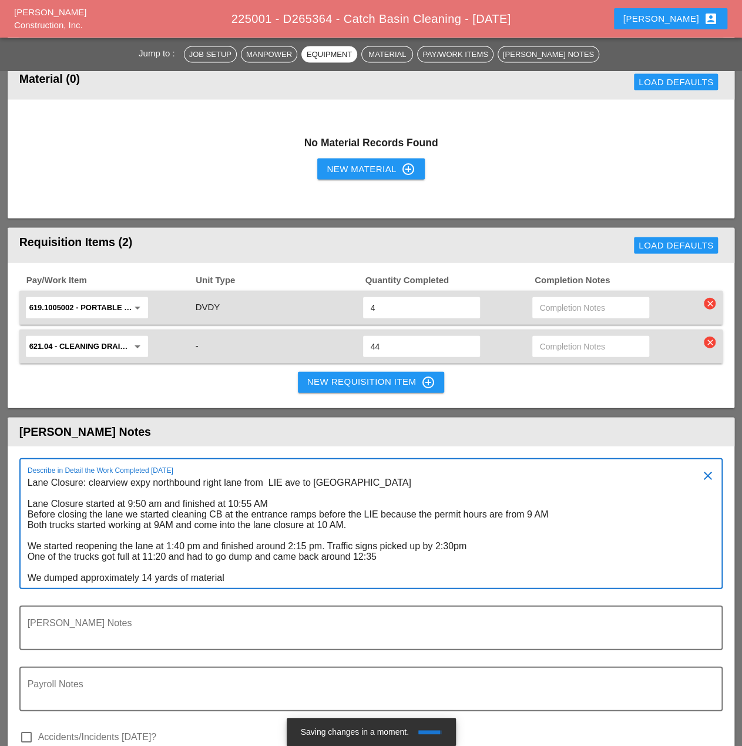
click at [419, 562] on textarea "Lane Closure: clearview expy northbound right lane from LIE ave to 42nd ave Lan…" at bounding box center [367, 531] width 678 height 115
click at [387, 559] on textarea "Lane Closure: clearview expy northbound right lane from LIE ave to 42nd ave Lan…" at bounding box center [367, 531] width 678 height 115
click at [302, 544] on textarea "Lane Closure: clearview expy northbound right lane from LIE ave to 42nd ave Lan…" at bounding box center [367, 531] width 678 height 115
drag, startPoint x: 146, startPoint y: 579, endPoint x: 152, endPoint y: 579, distance: 5.9
click at [152, 579] on textarea "Lane Closure: clearview expy northbound right lane from LIE ave to [GEOGRAPHIC_…" at bounding box center [367, 531] width 678 height 115
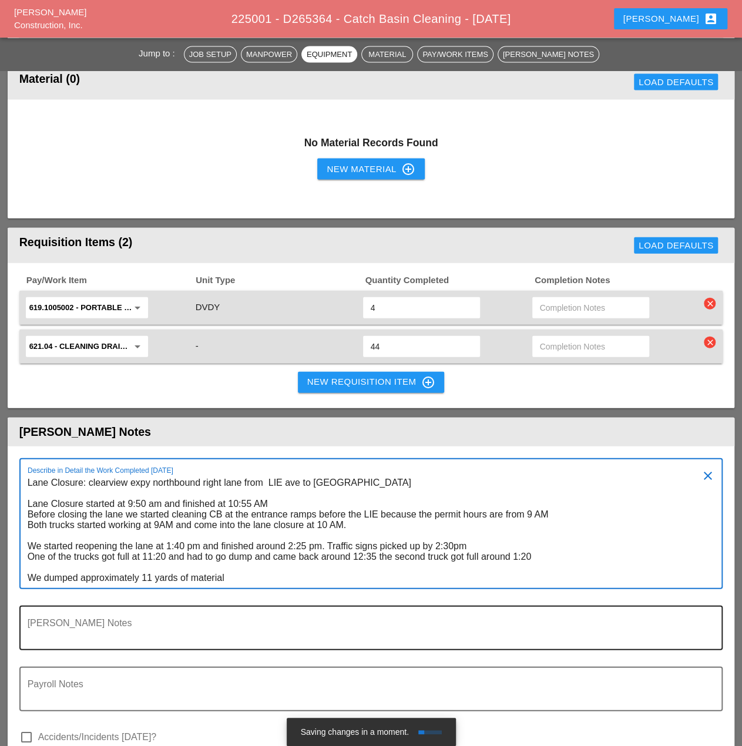
click at [286, 618] on div "[PERSON_NAME] Notes" at bounding box center [367, 628] width 678 height 42
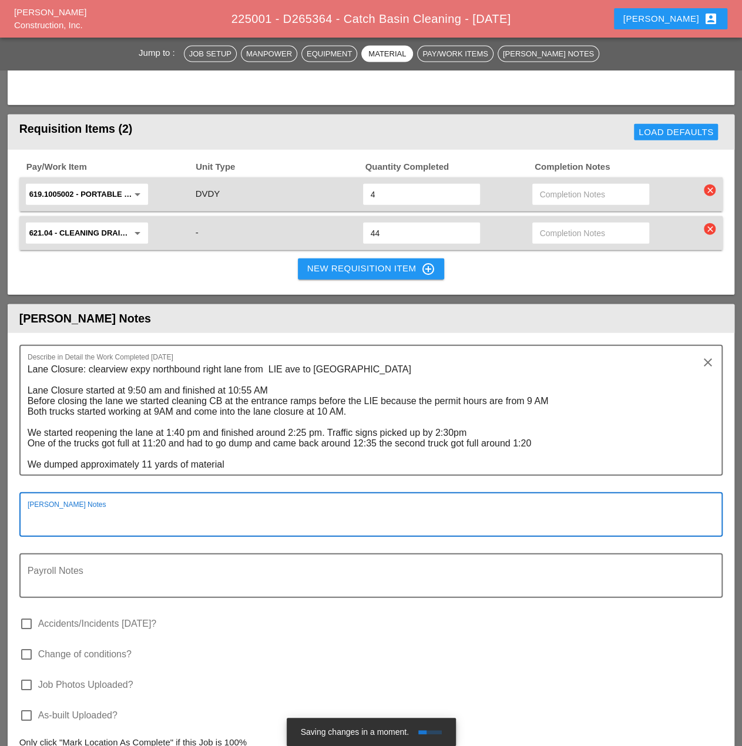
scroll to position [1292, 0]
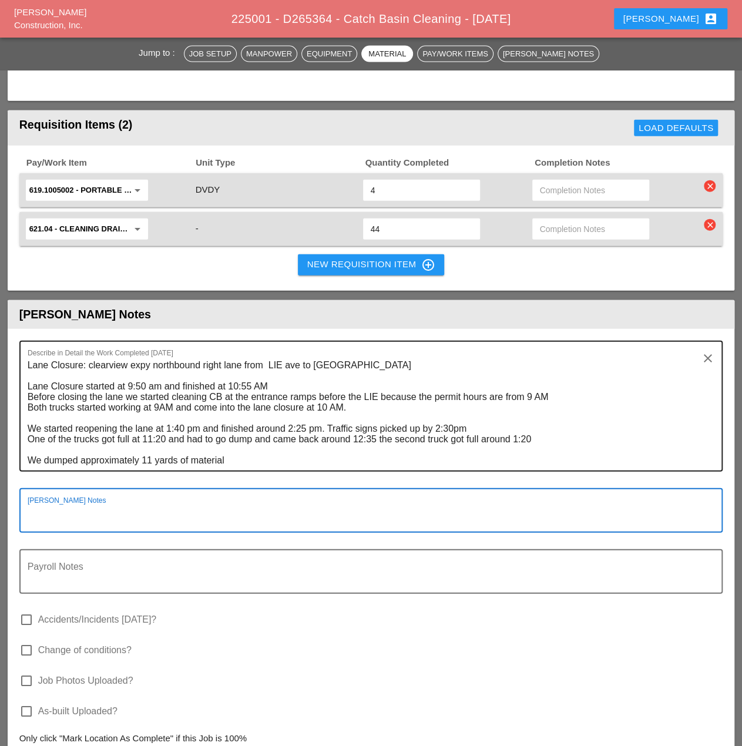
click at [542, 439] on textarea "Lane Closure: clearview expy northbound right lane from LIE ave to [GEOGRAPHIC_…" at bounding box center [367, 413] width 678 height 115
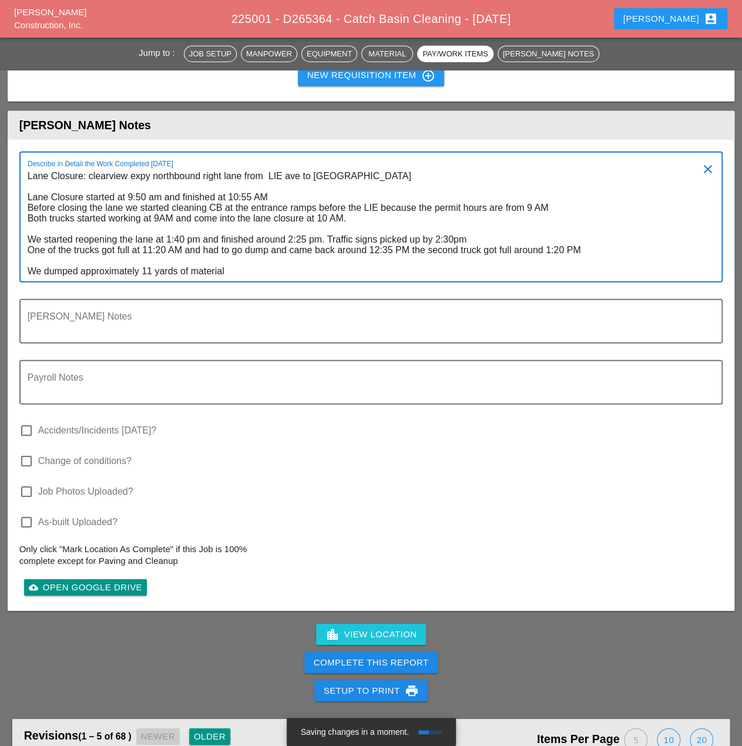
scroll to position [1527, 0]
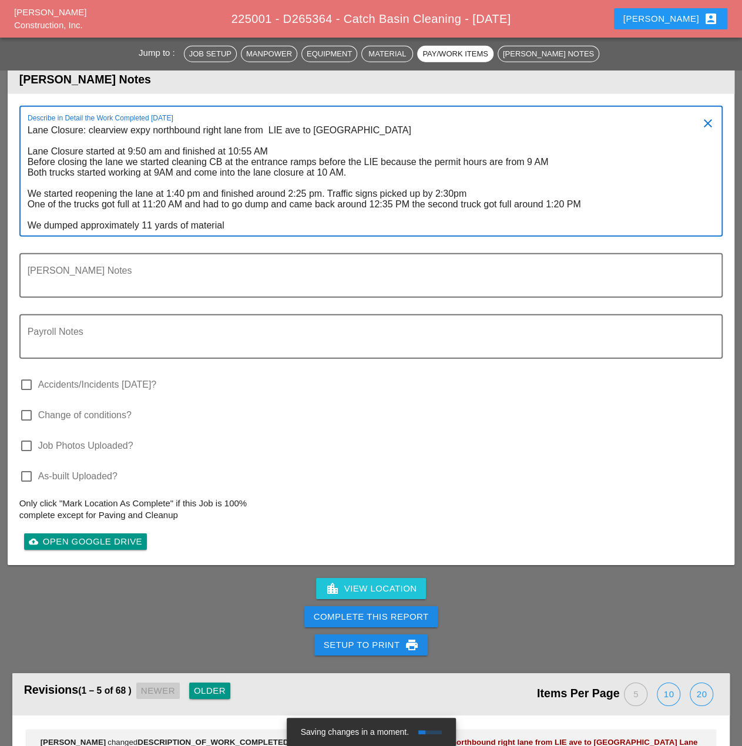
type textarea "Lane Closure: clearview expy northbound right lane from LIE ave to [GEOGRAPHIC_…"
click at [393, 619] on div "Complete This Report" at bounding box center [371, 617] width 115 height 14
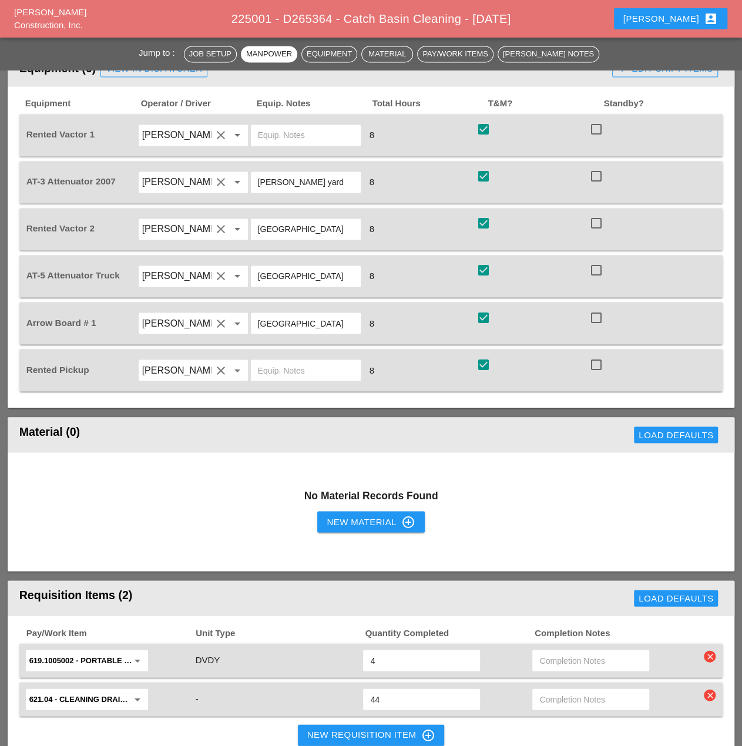
scroll to position [1116, 0]
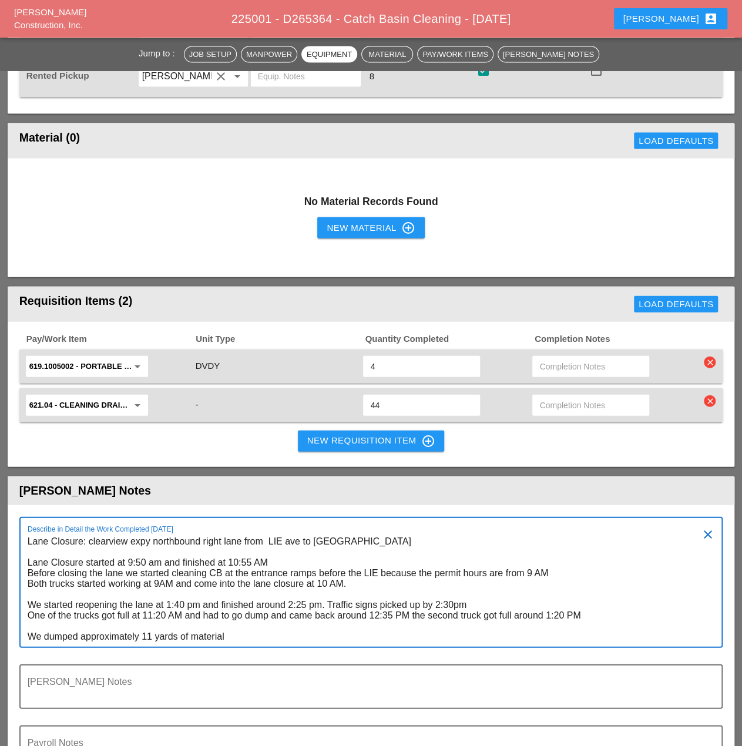
drag, startPoint x: 237, startPoint y: 635, endPoint x: 33, endPoint y: 546, distance: 222.3
click at [33, 546] on textarea "Lane Closure: clearview expy northbound right lane from LIE ave to [GEOGRAPHIC_…" at bounding box center [367, 589] width 678 height 115
drag, startPoint x: 27, startPoint y: 542, endPoint x: 304, endPoint y: 629, distance: 290.6
click at [304, 637] on textarea "Lane Closure: clearview expy northbound right lane from LIE ave to [GEOGRAPHIC_…" at bounding box center [367, 589] width 678 height 115
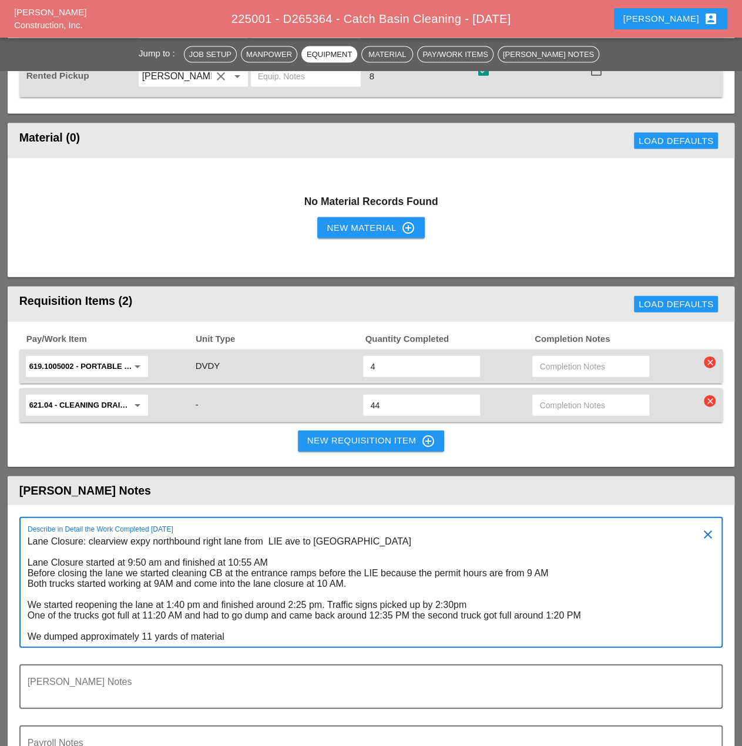
click at [431, 636] on textarea "Lane Closure: clearview expy northbound right lane from LIE ave to [GEOGRAPHIC_…" at bounding box center [367, 589] width 678 height 115
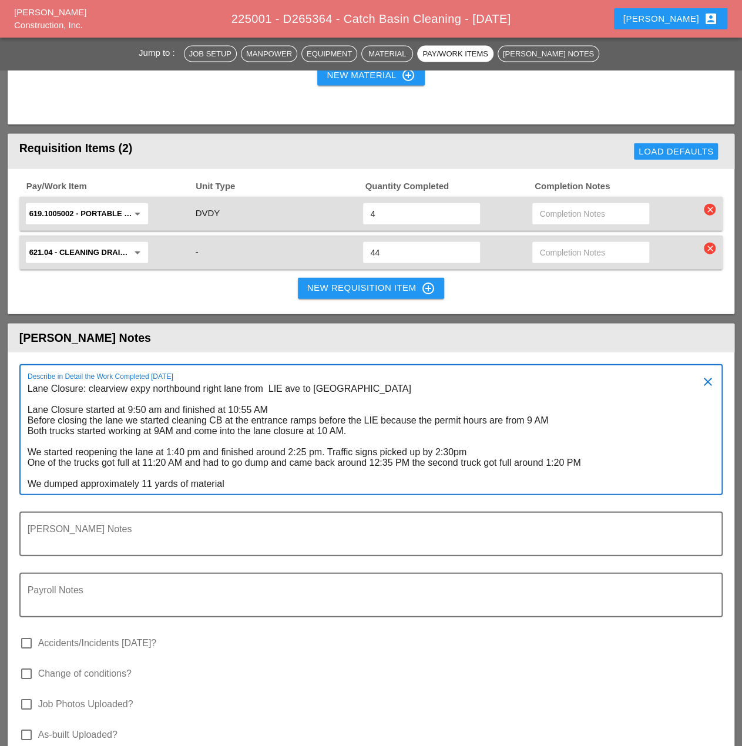
scroll to position [1586, 0]
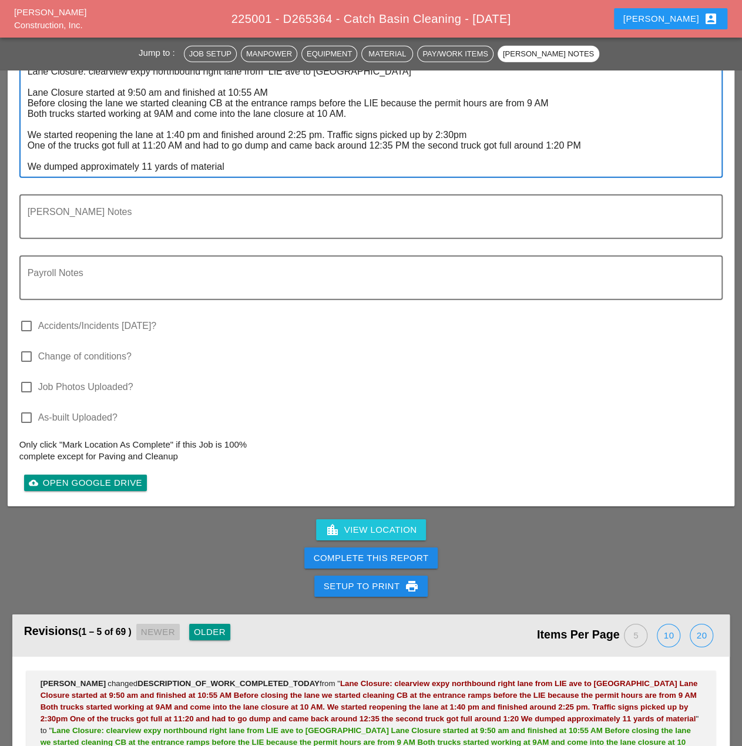
click at [391, 555] on div "Complete This Report" at bounding box center [371, 559] width 115 height 14
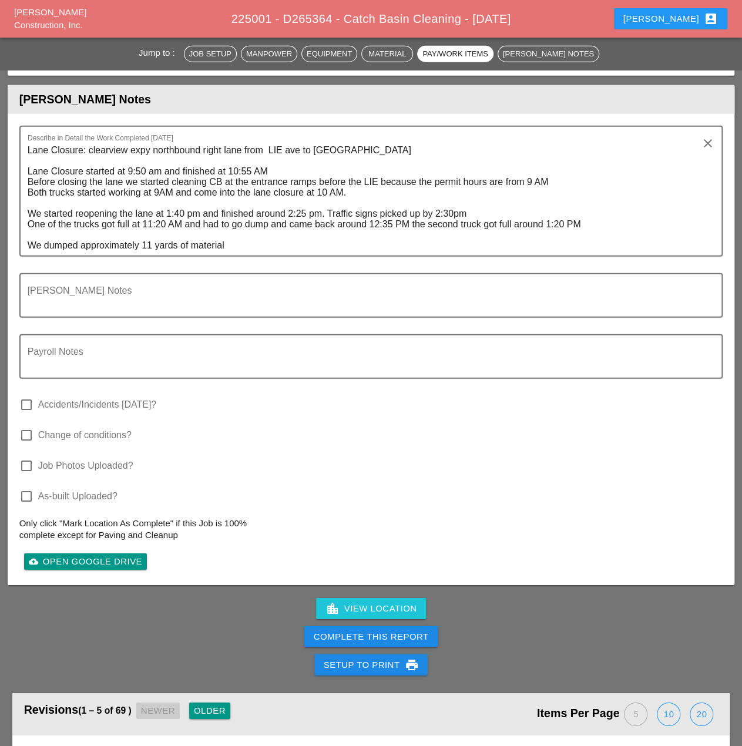
scroll to position [1586, 0]
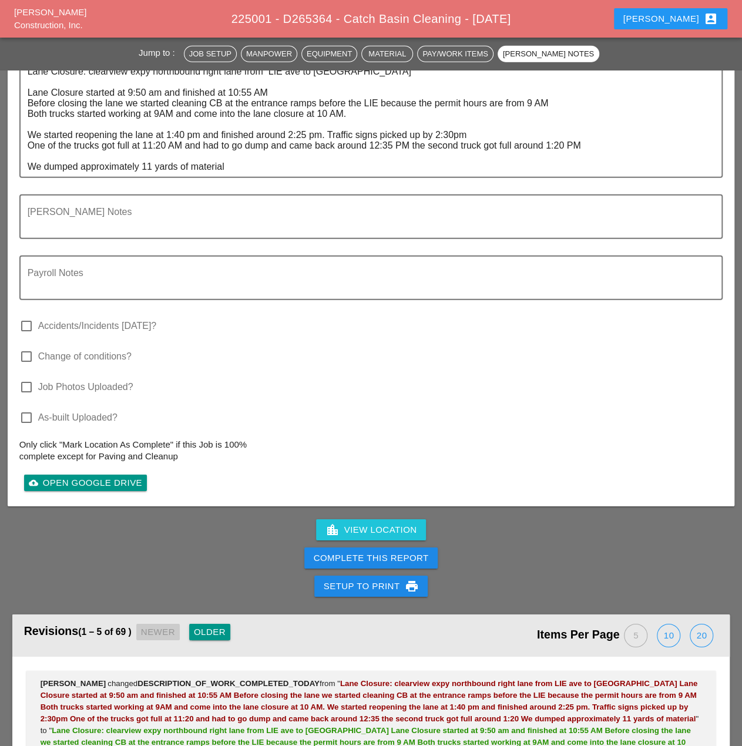
click at [388, 559] on div "Complete This Report" at bounding box center [371, 559] width 115 height 14
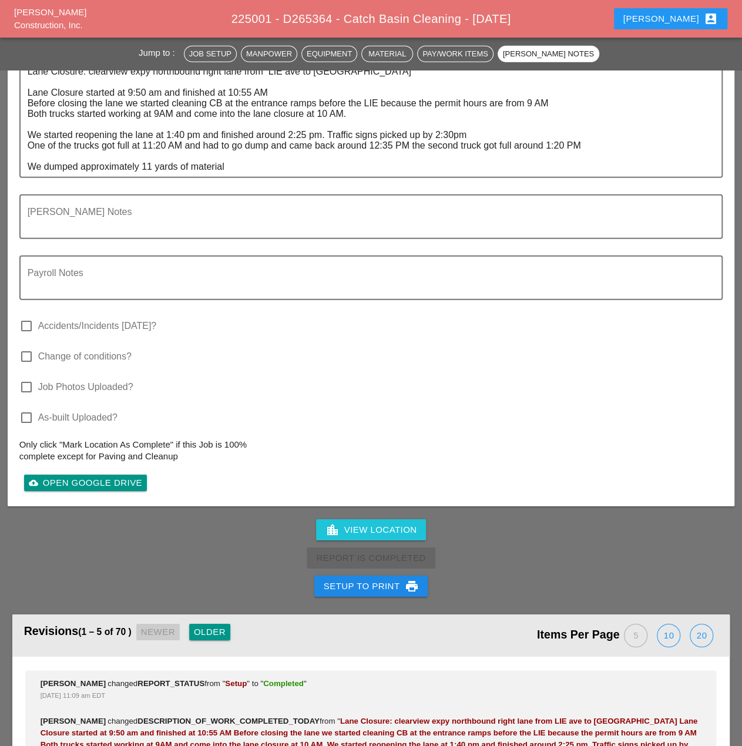
click at [714, 13] on button "[PERSON_NAME] account_box" at bounding box center [670, 18] width 113 height 21
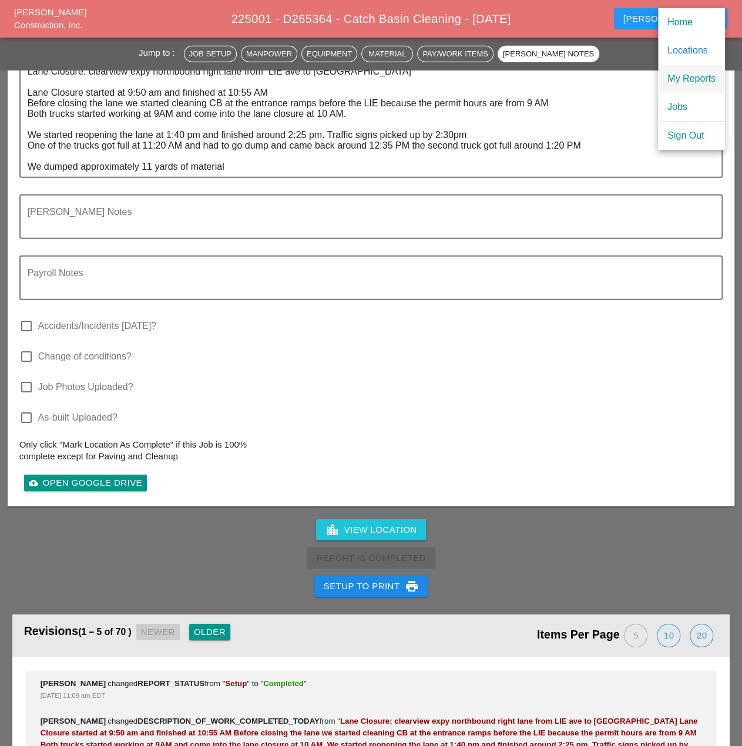
click at [703, 83] on div "My Reports" at bounding box center [691, 79] width 48 height 14
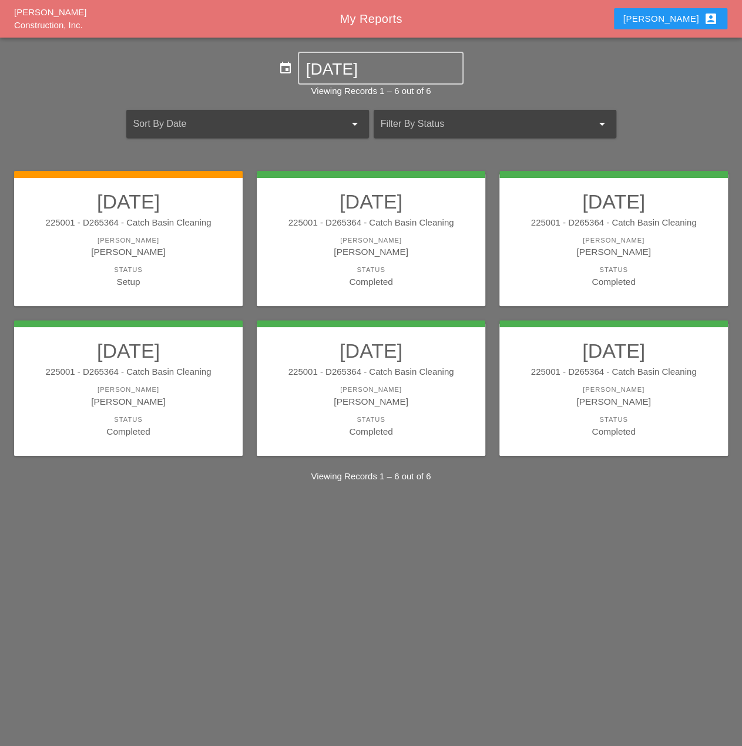
click at [118, 202] on h2 "[DATE]" at bounding box center [128, 201] width 205 height 23
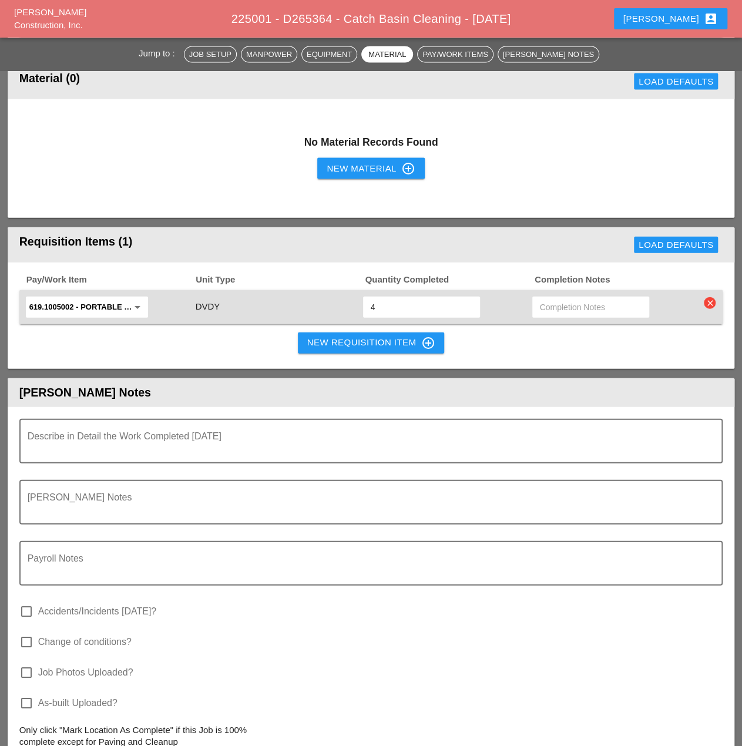
scroll to position [1234, 0]
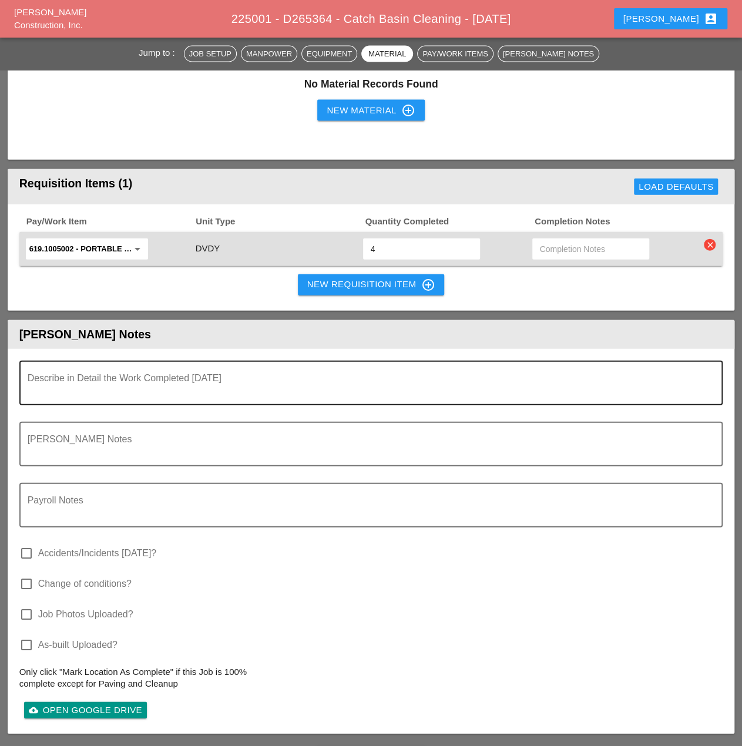
click at [350, 384] on textarea "Describe in Detail the Work Completed Today" at bounding box center [367, 390] width 678 height 28
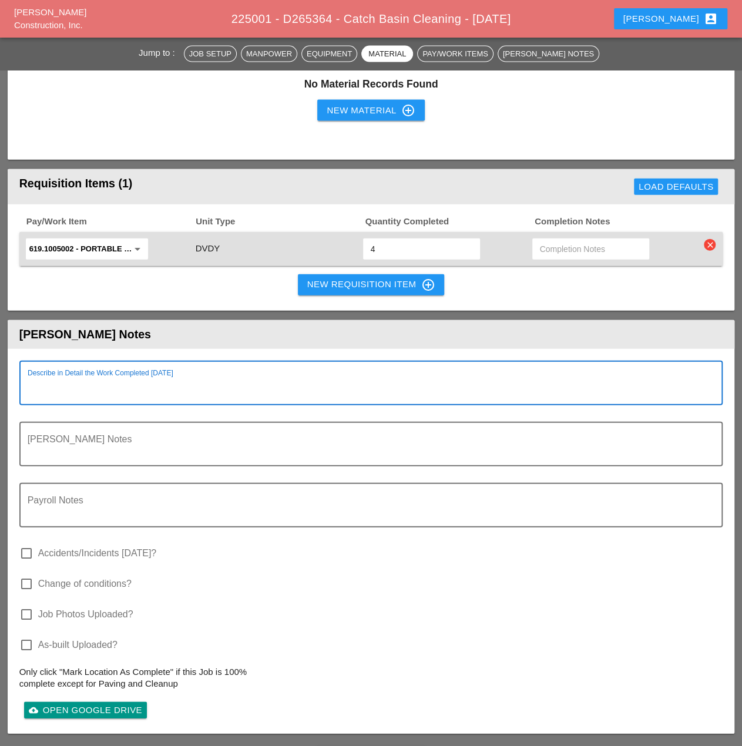
paste textarea "Lane Closure: clearview expy northbound right lane from LIE ave to [GEOGRAPHIC_…"
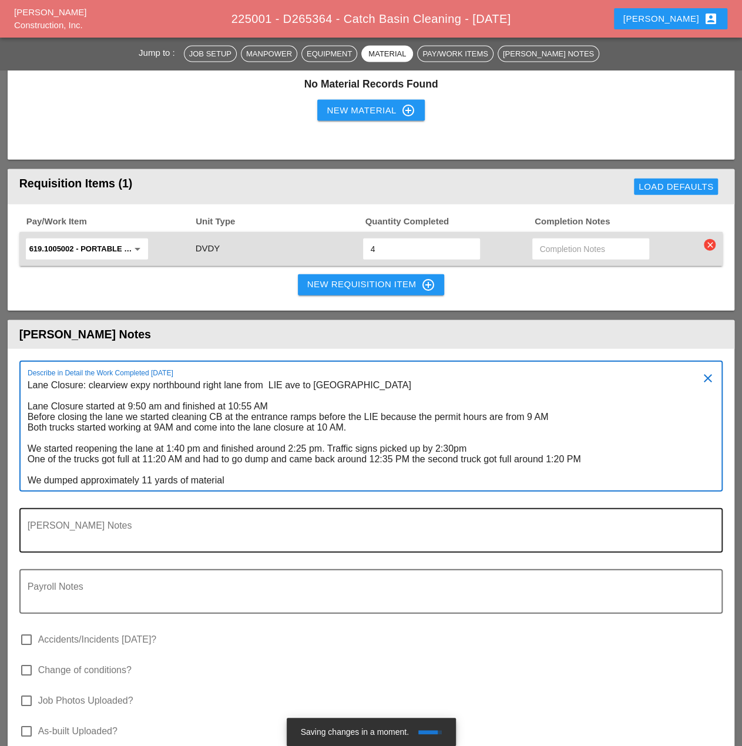
type textarea "Lane Closure: clearview expy northbound right lane from LIE ave to [GEOGRAPHIC_…"
click at [501, 518] on div "[PERSON_NAME] Notes" at bounding box center [367, 530] width 678 height 42
